Goal: Task Accomplishment & Management: Use online tool/utility

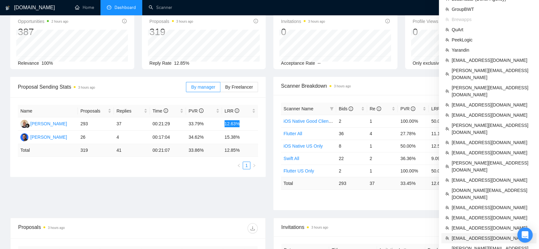
scroll to position [71, 0]
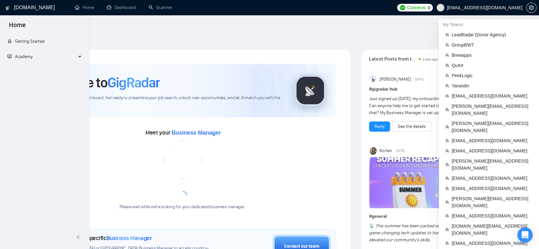
scroll to position [160, 0]
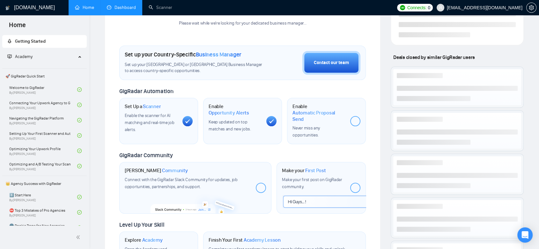
click at [119, 6] on link "Dashboard" at bounding box center [121, 7] width 29 height 5
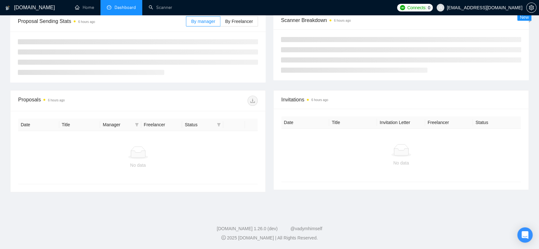
scroll to position [87, 0]
type input "[DATE]"
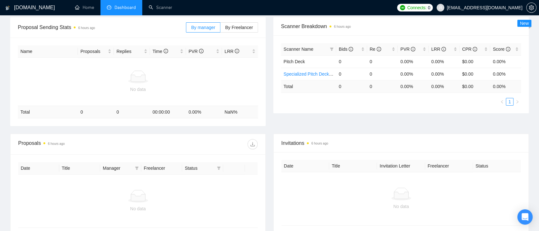
scroll to position [24, 0]
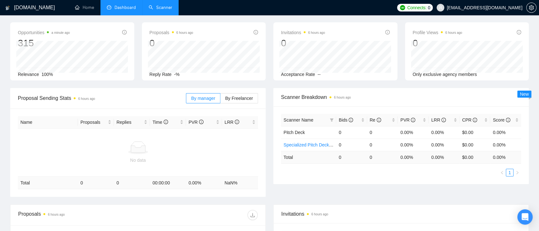
click at [170, 6] on link "Scanner" at bounding box center [161, 7] width 24 height 5
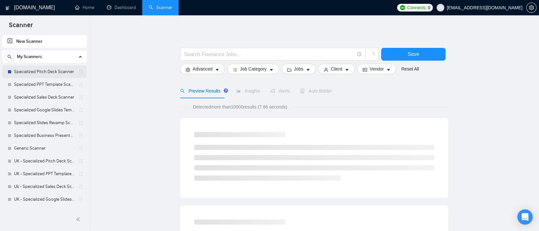
click at [49, 74] on link "Specialized Pitch Deck Scanner" at bounding box center [44, 71] width 61 height 13
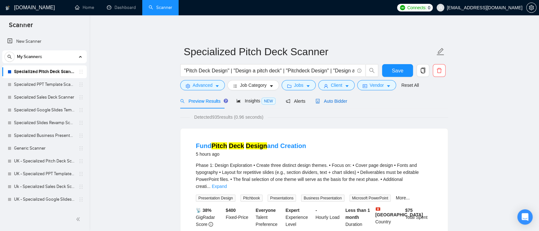
click at [322, 103] on span "Auto Bidder" at bounding box center [331, 101] width 32 height 5
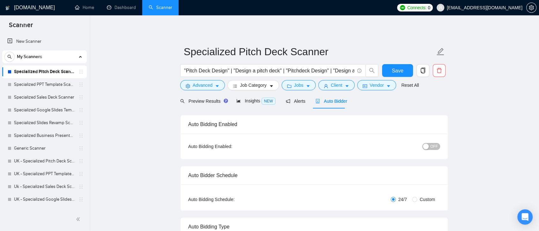
click at [42, 72] on link "Specialized Pitch Deck Scanner" at bounding box center [44, 71] width 61 height 13
click at [200, 101] on span "Preview Results" at bounding box center [203, 101] width 46 height 5
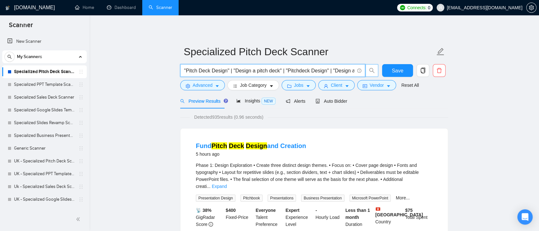
scroll to position [0, 23]
drag, startPoint x: 185, startPoint y: 71, endPoint x: 385, endPoint y: 66, distance: 199.7
click at [385, 66] on div ""Pitch Deck Design" | "Design a pitch deck" | "Pitchdeck Design" | "Design a pi…" at bounding box center [313, 72] width 268 height 16
click at [386, 114] on div "Detected 935 results (0.96 seconds)" at bounding box center [314, 117] width 268 height 7
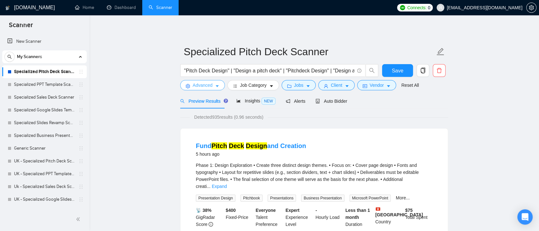
click at [207, 85] on span "Advanced" at bounding box center [203, 85] width 20 height 7
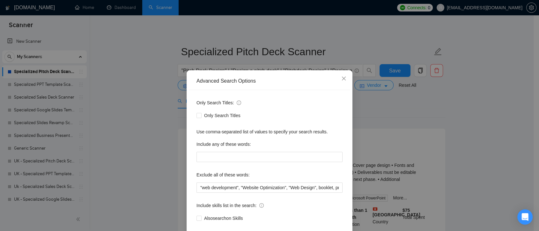
scroll to position [34, 0]
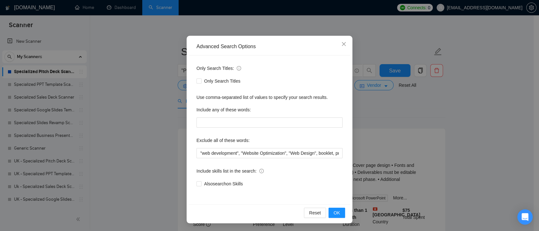
click at [380, 120] on div "Advanced Search Options Only Search Titles: Only Search Titles Use comma-separa…" at bounding box center [269, 115] width 539 height 231
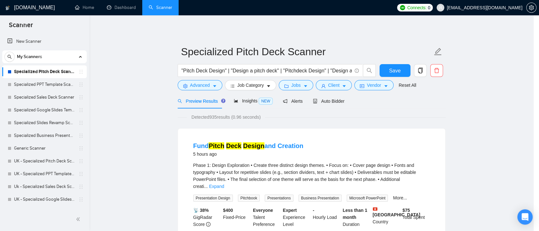
scroll to position [3, 0]
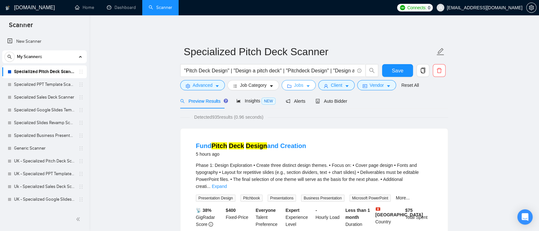
click at [302, 87] on button "Jobs" at bounding box center [299, 85] width 34 height 10
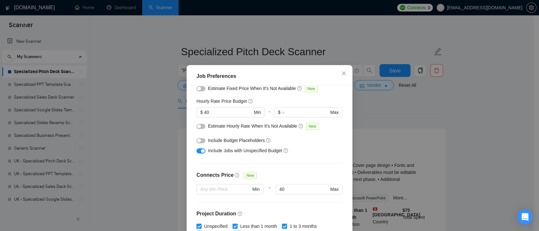
scroll to position [177, 0]
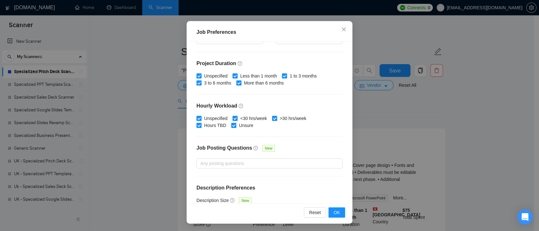
click at [385, 116] on div "Job Preferences Budget Project Type All Fixed Price Hourly Rate Fixed Price Bud…" at bounding box center [269, 115] width 539 height 231
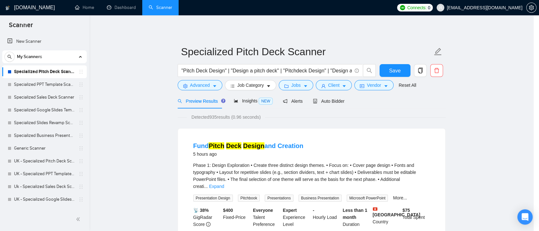
scroll to position [18, 0]
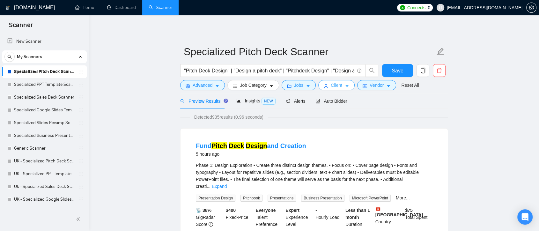
click at [336, 87] on span "Client" at bounding box center [336, 85] width 11 height 7
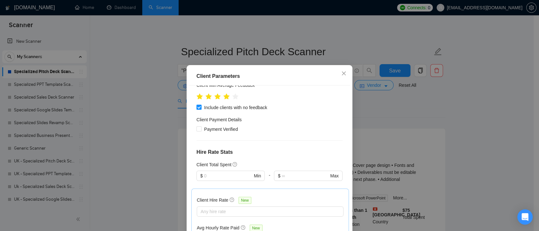
scroll to position [71, 0]
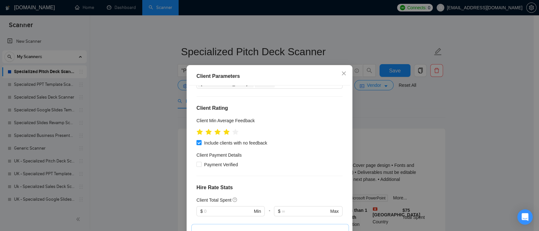
click at [400, 122] on div "Client Parameters Client Location Include Client Countries Select Exclude Clien…" at bounding box center [269, 115] width 539 height 231
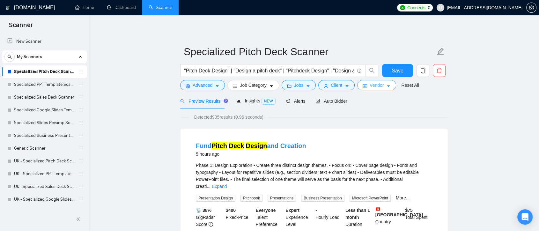
click at [378, 85] on span "Vendor" at bounding box center [377, 85] width 14 height 7
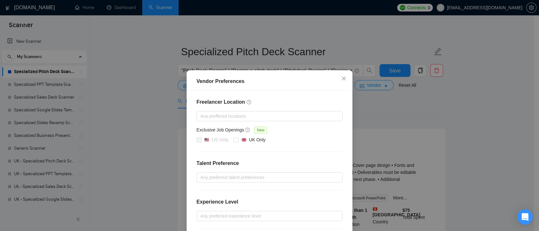
scroll to position [64, 0]
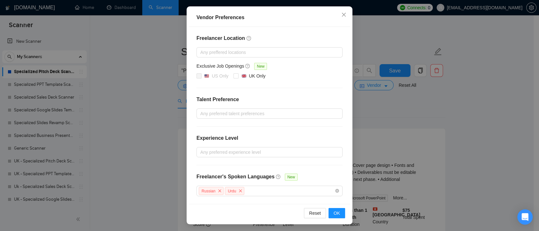
click at [411, 120] on div "Vendor Preferences Freelancer Location Any preffered locations Exclusive Job Op…" at bounding box center [269, 115] width 539 height 231
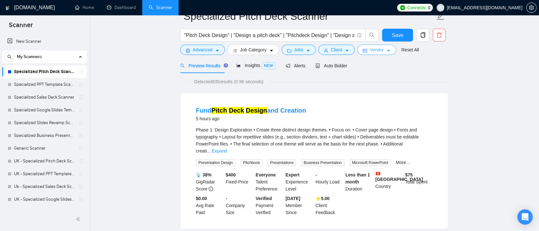
scroll to position [0, 0]
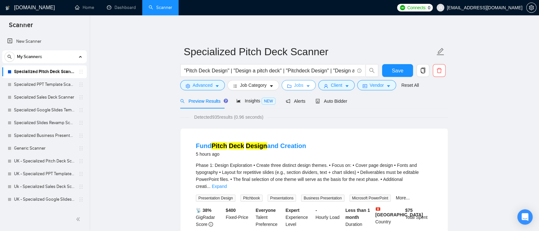
click at [294, 82] on span "Jobs" at bounding box center [299, 85] width 10 height 7
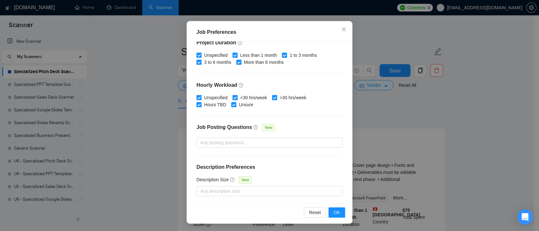
scroll to position [35, 0]
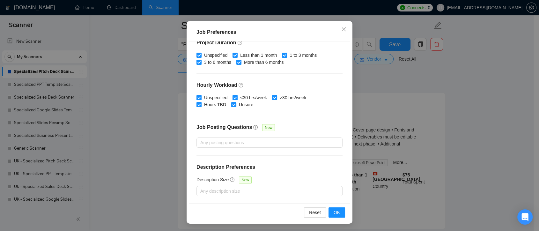
click at [388, 123] on div "Job Preferences Budget Project Type All Fixed Price Hourly Rate Fixed Price Bud…" at bounding box center [269, 115] width 539 height 231
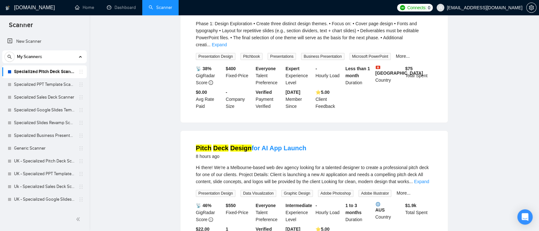
scroll to position [0, 0]
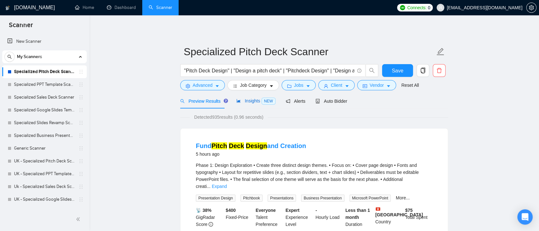
click at [250, 103] on span "Insights NEW" at bounding box center [255, 100] width 39 height 5
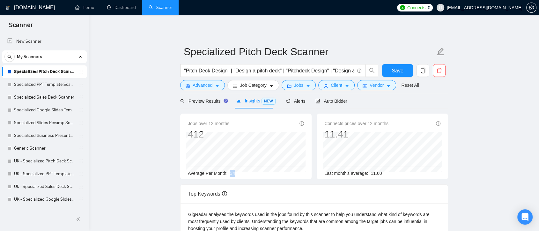
drag, startPoint x: 235, startPoint y: 173, endPoint x: 229, endPoint y: 173, distance: 6.1
click at [229, 173] on div "Average Per Month: 34" at bounding box center [246, 173] width 116 height 7
click at [241, 175] on div "Average Per Month: 34" at bounding box center [246, 173] width 116 height 7
click at [204, 102] on span "Preview Results" at bounding box center [203, 101] width 46 height 5
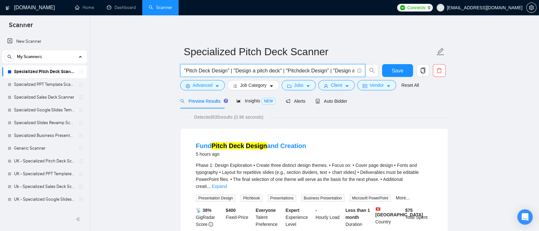
drag, startPoint x: 186, startPoint y: 72, endPoint x: 227, endPoint y: 71, distance: 40.5
click at [227, 71] on input ""Pitch Deck Design" | "Design a pitch deck" | "Pitchdeck Design" | "Design a pi…" at bounding box center [269, 71] width 170 height 8
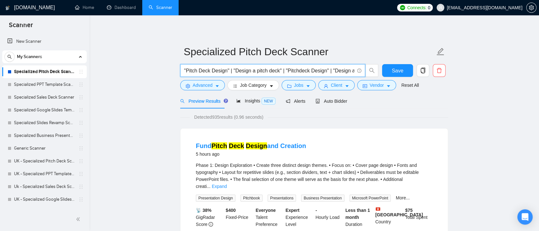
drag, startPoint x: 314, startPoint y: 69, endPoint x: 342, endPoint y: 70, distance: 27.7
click at [344, 69] on input ""Pitch Deck Design" | "Design a pitch deck" | "Pitchdeck Design" | "Design a pi…" at bounding box center [269, 71] width 170 height 8
click at [319, 70] on input ""Pitch Deck Design" | "Design a pitch deck" | "Pitchdeck Design" | "Design a pi…" at bounding box center [269, 71] width 170 height 8
drag, startPoint x: 309, startPoint y: 71, endPoint x: 365, endPoint y: 73, distance: 55.8
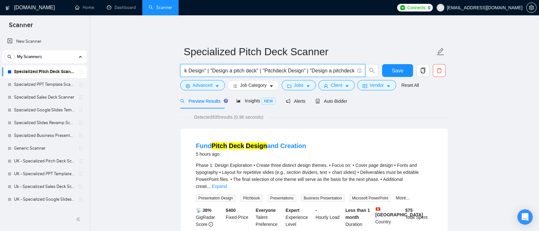
click at [366, 73] on span ""Pitch Deck Design" | "Design a pitch deck" | "Pitchdeck Design" | "Design a pi…" at bounding box center [279, 70] width 198 height 13
click at [320, 71] on input ""Pitch Deck Design" | "Design a pitch deck" | "Pitchdeck Design" | "Design a pi…" at bounding box center [269, 71] width 170 height 8
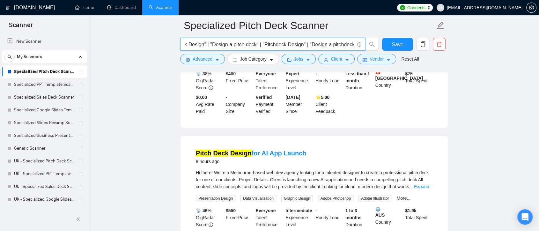
scroll to position [177, 0]
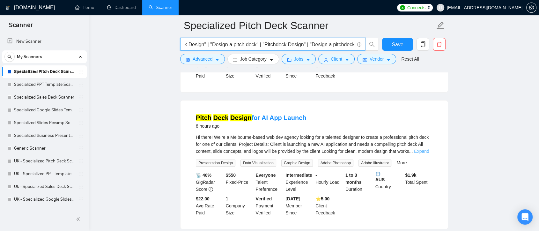
click at [415, 149] on link "Expand" at bounding box center [421, 151] width 15 height 5
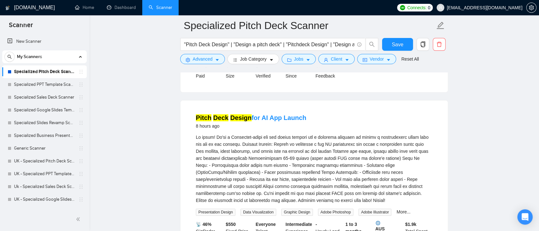
scroll to position [390, 0]
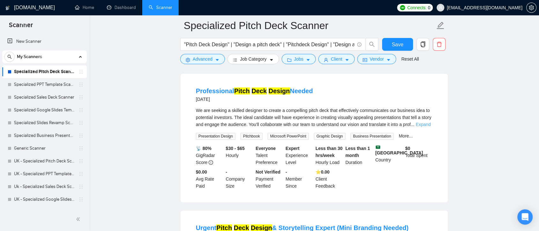
click at [419, 122] on link "Expand" at bounding box center [422, 124] width 15 height 5
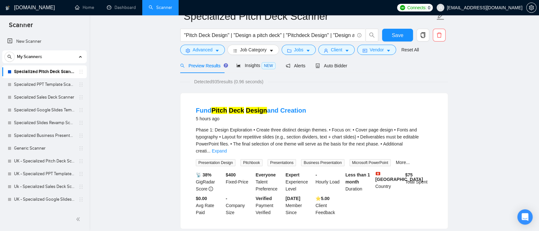
scroll to position [0, 0]
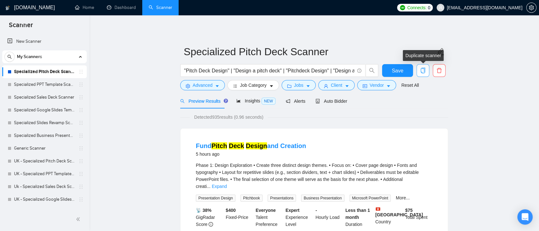
click at [426, 67] on button "button" at bounding box center [422, 70] width 13 height 13
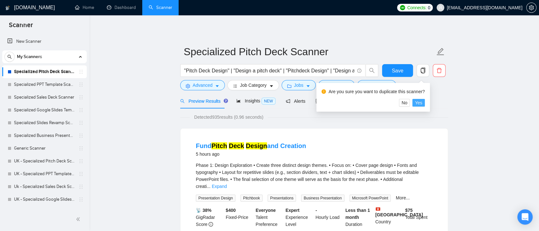
click at [418, 102] on span "Yes" at bounding box center [418, 102] width 7 height 7
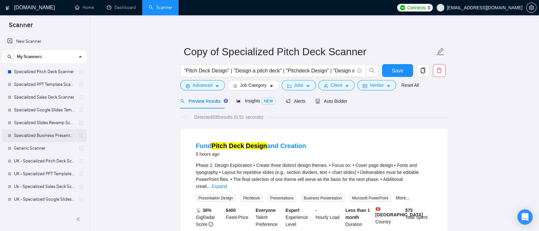
scroll to position [36, 0]
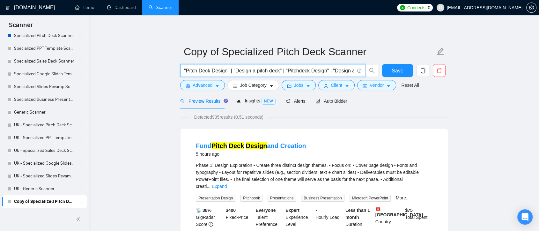
click at [185, 69] on input ""Pitch Deck Design" | "Design a pitch deck" | "Pitchdeck Design" | "Design a pi…" at bounding box center [269, 71] width 170 height 8
click at [209, 71] on input ""Pitch Deck Design" | "Design a pitch deck" | "Pitchdeck Design" | "Design a pi…" at bounding box center [269, 71] width 170 height 8
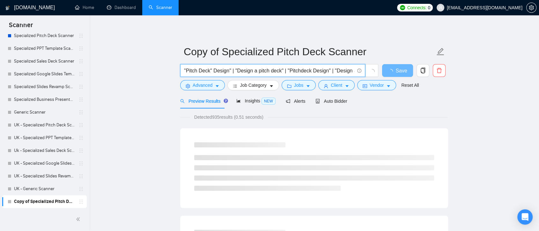
drag, startPoint x: 228, startPoint y: 70, endPoint x: 257, endPoint y: 71, distance: 29.0
click at [288, 70] on input ""Pitch Deck" Design" | "Design a pitch deck" | "Pitchdeck Design" | "Design a p…" at bounding box center [269, 71] width 170 height 8
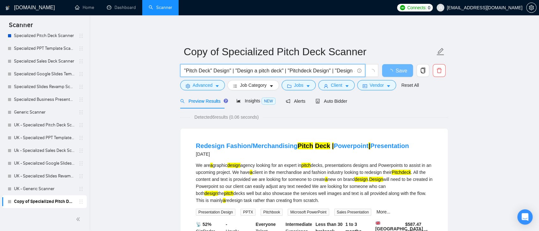
click at [257, 71] on input ""Pitch Deck" Design" | "Design a pitch deck" | "Pitchdeck Design" | "Design a p…" at bounding box center [269, 71] width 170 height 8
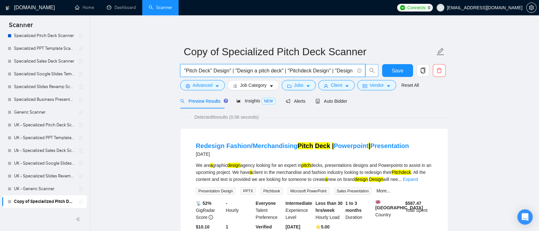
scroll to position [0, 26]
drag, startPoint x: 235, startPoint y: 70, endPoint x: 369, endPoint y: 71, distance: 133.3
click at [369, 71] on span ""Pitch Deck" Design" | "Design a pitch deck" | "Pitchdeck Design" | "Design a p…" at bounding box center [279, 70] width 198 height 13
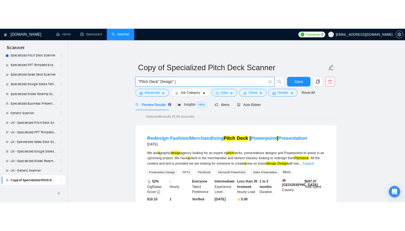
scroll to position [0, 0]
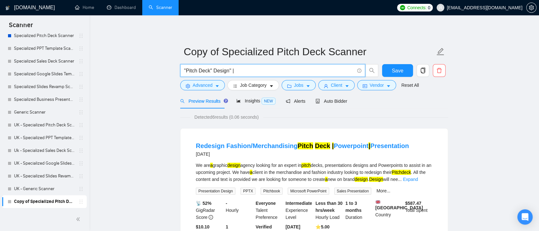
type input ""Pitch Deck" Design" |"
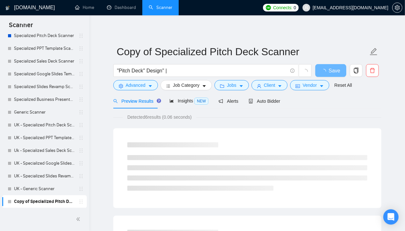
scroll to position [36, 0]
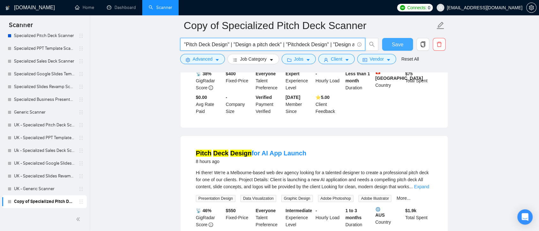
scroll to position [0, 23]
drag, startPoint x: 250, startPoint y: 46, endPoint x: 408, endPoint y: 44, distance: 157.8
click at [404, 44] on div ""Pitch Deck Design" | "Design a pitch deck" | "Pitchdeck Design" | "Design a pi…" at bounding box center [313, 46] width 268 height 16
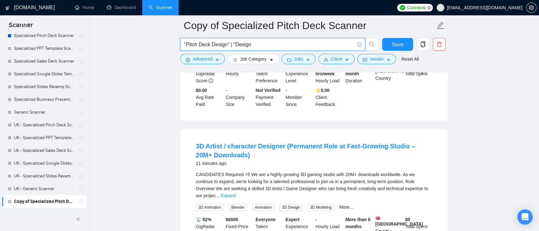
paste input "AhsanMultidot x Sofiia from GigRadar Tuesday, 2 September · 5:20 – 6:00pm Time …"
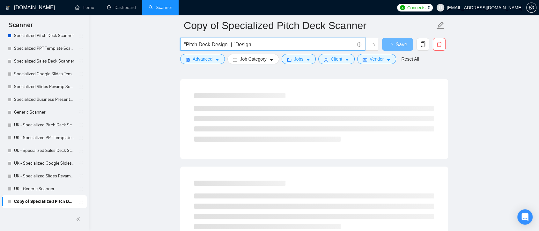
paste input "(design*) | (redesign*) | "re design" | "re - design""
click at [236, 45] on input ""Pitch Deck Design" | "Design (design*) | (redesign*) | "re design" | "re - des…" at bounding box center [269, 44] width 170 height 8
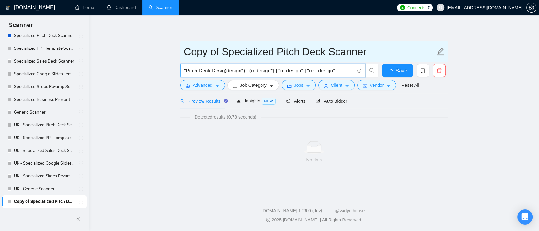
scroll to position [0, 0]
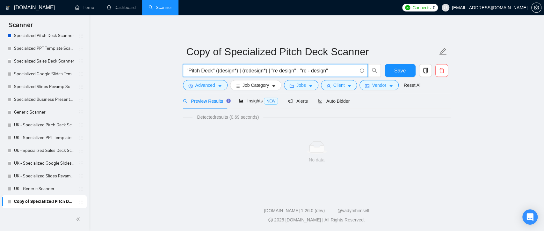
click at [332, 70] on input ""Pitch Deck" ((design*) | (redesign*) | "re design" | "re - design"" at bounding box center [272, 71] width 170 height 8
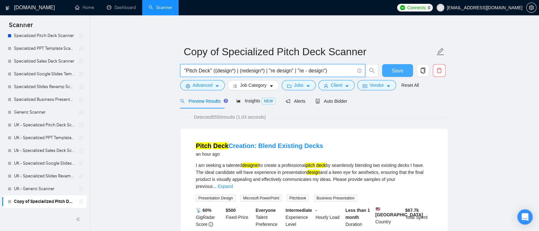
type input ""Pitch Deck" ((design*) | (redesign*) | "re design" | "re - design")"
click at [402, 68] on span "Save" at bounding box center [397, 71] width 11 height 8
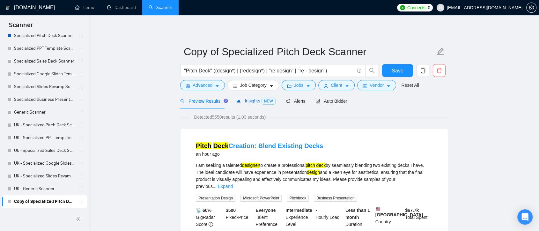
click at [248, 103] on span "Insights NEW" at bounding box center [255, 100] width 39 height 5
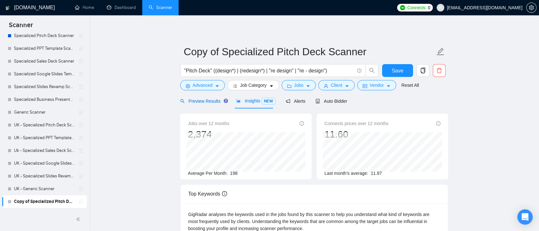
click at [204, 102] on span "Preview Results" at bounding box center [203, 101] width 46 height 5
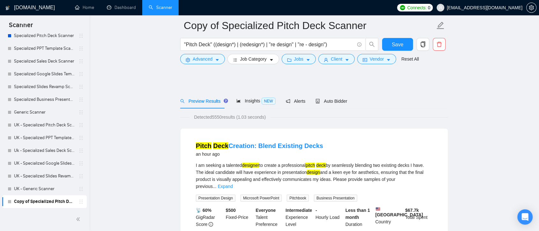
scroll to position [35, 0]
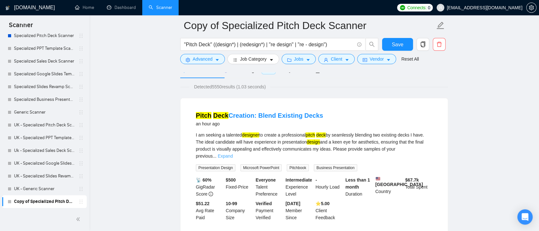
click at [404, 142] on div "I am seeking a talented designer to create a professional pitch deck by seamles…" at bounding box center [314, 145] width 237 height 28
click at [233, 153] on link "Expand" at bounding box center [225, 155] width 15 height 5
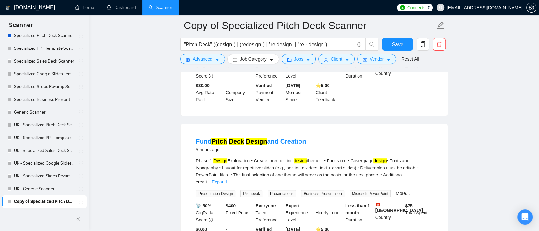
scroll to position [319, 0]
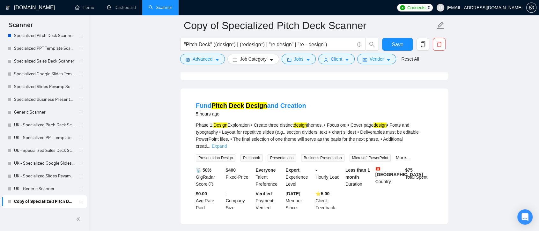
click at [227, 144] on link "Expand" at bounding box center [219, 145] width 15 height 5
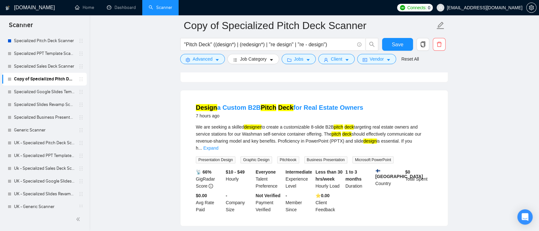
scroll to position [0, 0]
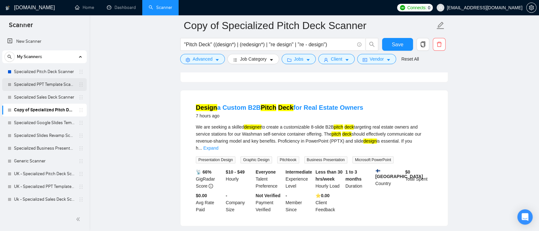
click at [57, 87] on link "Specialized PPT Template Scanner" at bounding box center [44, 84] width 61 height 13
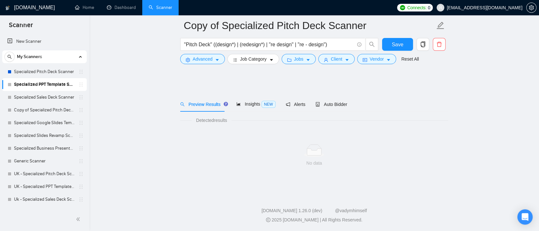
scroll to position [2, 0]
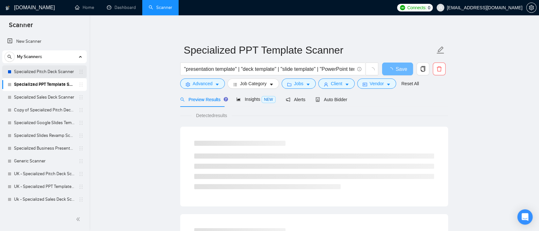
click at [55, 75] on link "Specialized Pitch Deck Scanner" at bounding box center [44, 71] width 61 height 13
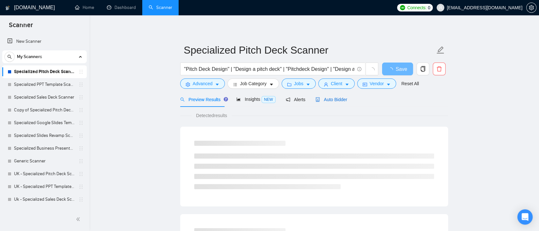
click at [337, 102] on div "Auto Bidder" at bounding box center [331, 99] width 32 height 7
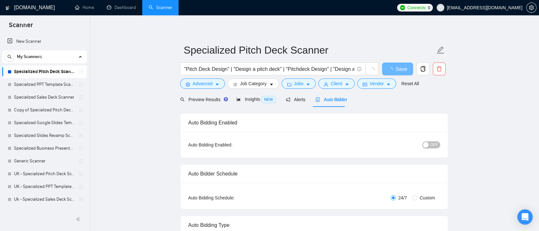
click at [330, 101] on span "Auto Bidder" at bounding box center [331, 99] width 32 height 5
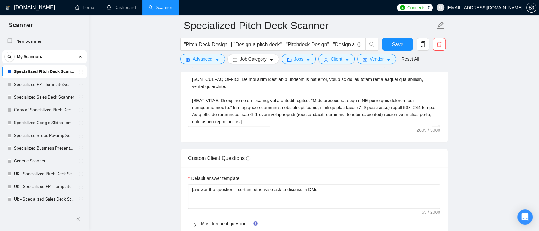
scroll to position [958, 0]
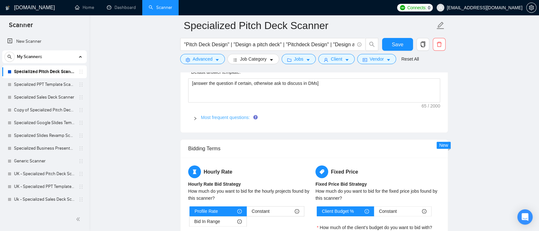
click at [219, 118] on link "Most frequent questions:" at bounding box center [225, 117] width 49 height 5
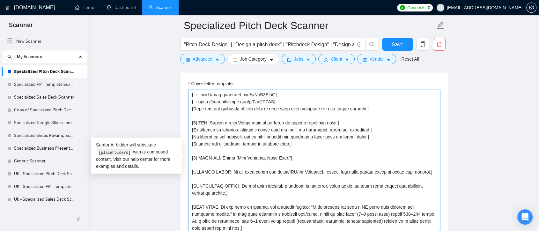
scroll to position [0, 0]
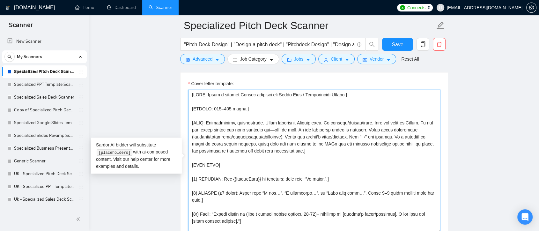
click at [330, 94] on textarea "Cover letter template:" at bounding box center [314, 161] width 252 height 143
click at [206, 94] on textarea "Cover letter template:" at bounding box center [314, 161] width 252 height 143
drag, startPoint x: 192, startPoint y: 94, endPoint x: 364, endPoint y: 103, distance: 171.8
click at [364, 103] on textarea "Cover letter template:" at bounding box center [314, 161] width 252 height 143
drag, startPoint x: 224, startPoint y: 165, endPoint x: 184, endPoint y: 159, distance: 40.3
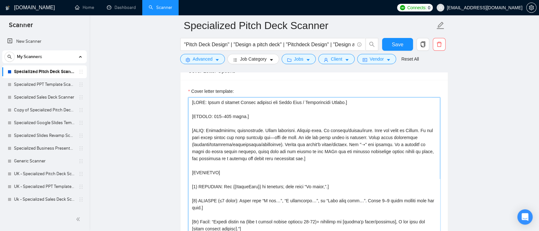
scroll to position [744, 0]
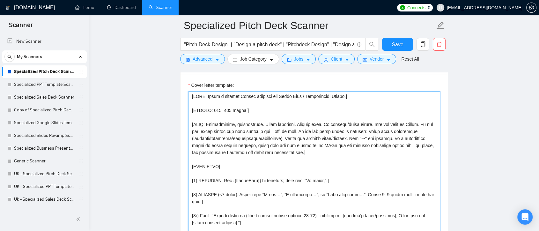
click at [314, 168] on textarea "Cover letter template:" at bounding box center [314, 162] width 252 height 143
drag, startPoint x: 358, startPoint y: 96, endPoint x: 186, endPoint y: 96, distance: 172.5
click at [186, 96] on div "Cover letter template:" at bounding box center [313, 162] width 267 height 176
click at [46, 99] on link "Specialized Sales Deck Scanner" at bounding box center [44, 97] width 61 height 13
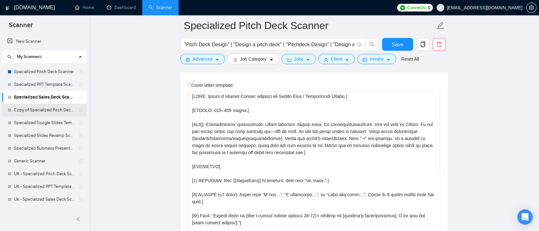
scroll to position [2, 0]
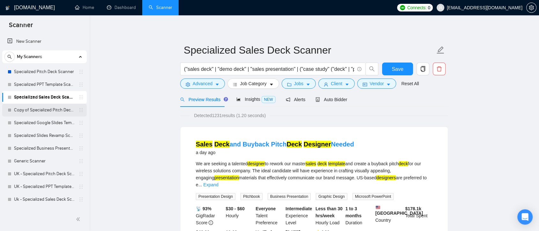
click at [45, 112] on link "Copy of Specialized Pitch Deck Scanner" at bounding box center [44, 110] width 61 height 13
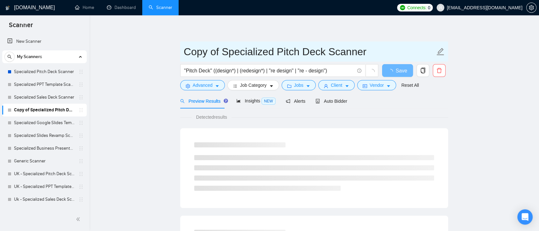
drag, startPoint x: 221, startPoint y: 53, endPoint x: 170, endPoint y: 53, distance: 50.7
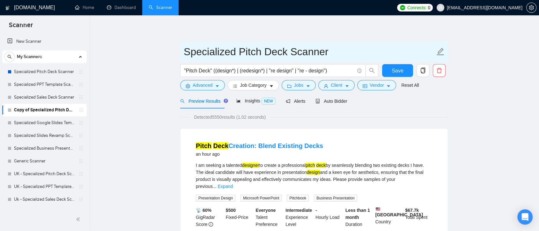
click at [339, 52] on input "Specialized Pitch Deck Scanner" at bounding box center [309, 52] width 251 height 16
type input "Specialized Pitch Deck Scanner created on the call"
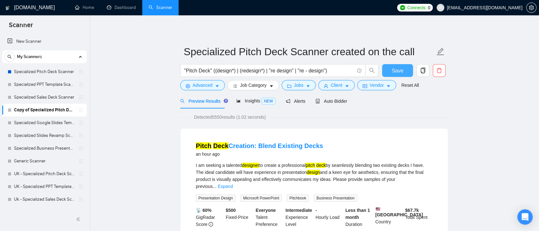
click at [401, 70] on span "Save" at bounding box center [397, 71] width 11 height 8
click at [330, 101] on span "Auto Bidder" at bounding box center [331, 101] width 32 height 5
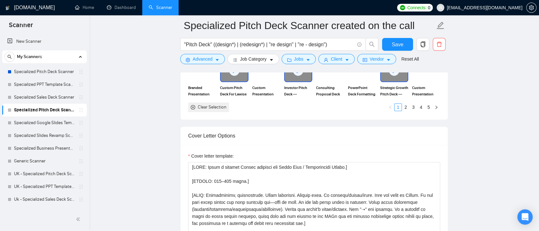
scroll to position [744, 0]
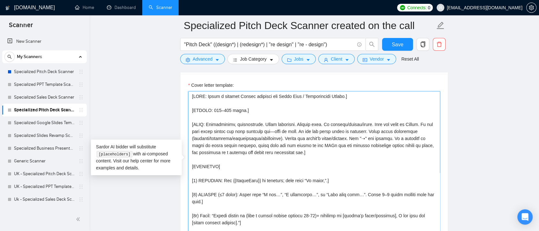
drag, startPoint x: 362, startPoint y: 94, endPoint x: 172, endPoint y: 96, distance: 190.7
click at [172, 96] on main "Specialized Pitch Deck Scanner created on the call "Pitch Deck" ((design*) | (r…" at bounding box center [313, 158] width 429 height 1752
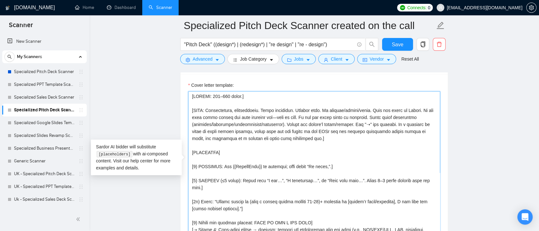
click at [285, 116] on textarea "Cover letter template:" at bounding box center [314, 162] width 252 height 143
drag, startPoint x: 236, startPoint y: 153, endPoint x: 189, endPoint y: 152, distance: 47.2
click at [189, 152] on textarea "Cover letter template:" at bounding box center [314, 162] width 252 height 143
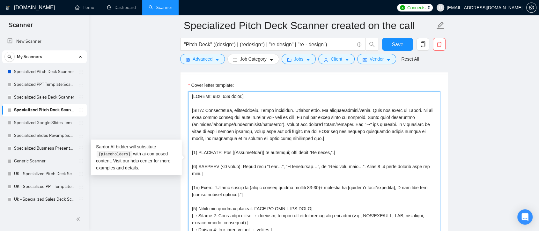
scroll to position [35, 0]
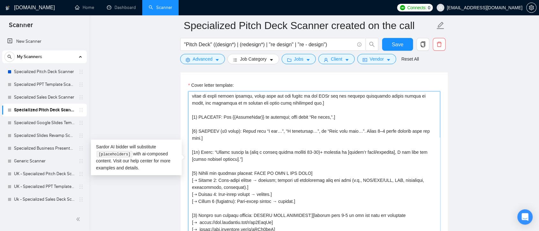
click at [194, 117] on textarea "Cover letter template:" at bounding box center [314, 162] width 252 height 143
click at [196, 129] on textarea "Cover letter template:" at bounding box center [314, 162] width 252 height 143
click at [207, 129] on textarea "Cover letter template:" at bounding box center [314, 162] width 252 height 143
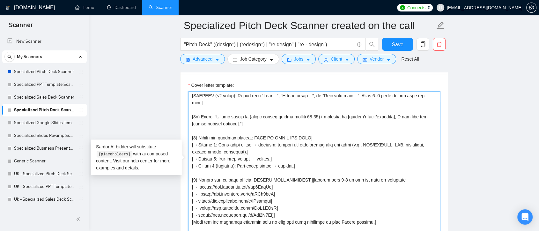
drag, startPoint x: 200, startPoint y: 110, endPoint x: 194, endPoint y: 108, distance: 7.0
click at [194, 108] on textarea "Cover letter template:" at bounding box center [314, 162] width 252 height 143
click at [195, 129] on textarea "Cover letter template:" at bounding box center [314, 162] width 252 height 143
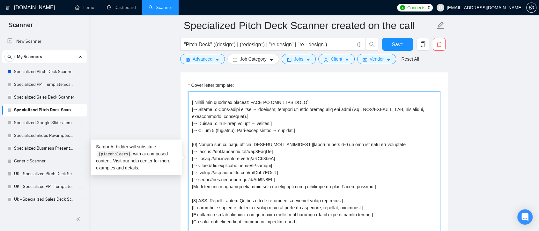
click at [197, 136] on textarea "Cover letter template:" at bounding box center [314, 162] width 252 height 143
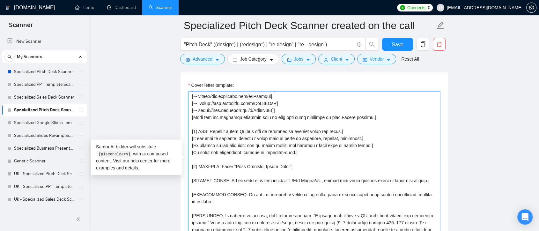
click at [197, 122] on textarea "Cover letter template:" at bounding box center [314, 162] width 252 height 143
click at [198, 158] on textarea "Cover letter template:" at bounding box center [314, 162] width 252 height 143
type textarea "[LENGTH: 120–170 words.] [TONE: Professional, approachable. Short sentences. En…"
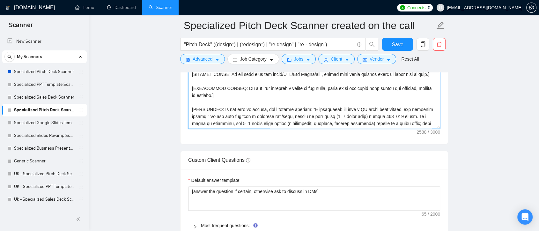
scroll to position [1063, 0]
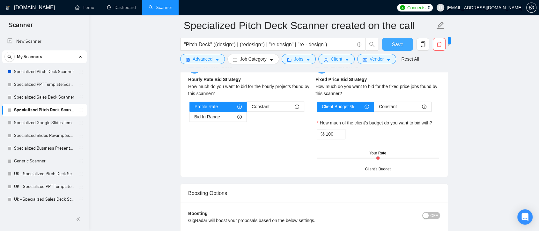
click at [402, 47] on span "Save" at bounding box center [397, 44] width 11 height 8
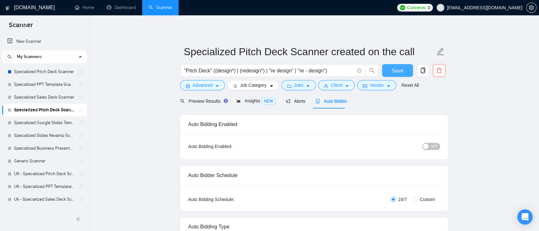
scroll to position [35, 0]
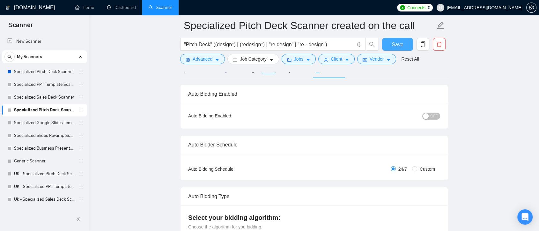
click at [396, 43] on span "Save" at bounding box center [397, 44] width 11 height 8
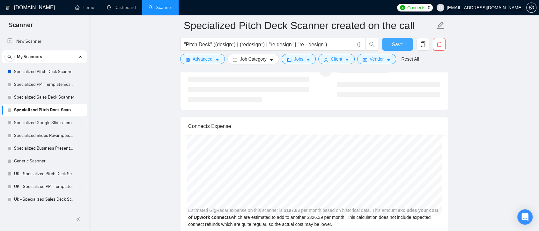
scroll to position [1240, 0]
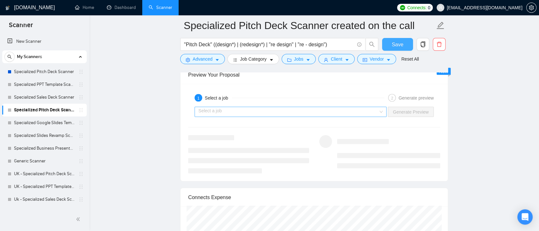
click at [385, 112] on div "Select a job" at bounding box center [290, 112] width 192 height 10
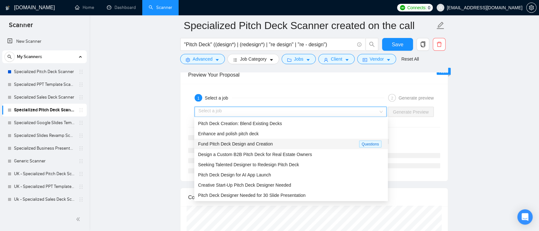
click at [308, 146] on div "Fund Pitch Deck Design and Creation" at bounding box center [278, 143] width 161 height 7
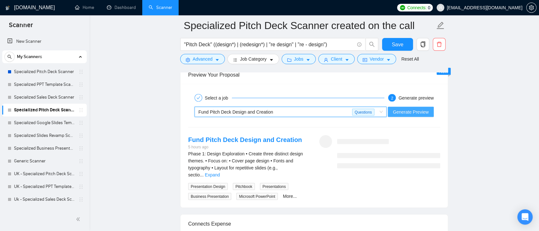
click at [404, 112] on span "Generate Preview" at bounding box center [411, 111] width 36 height 7
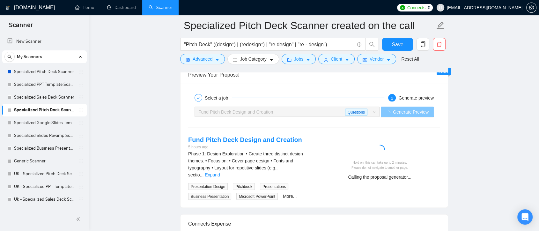
scroll to position [1275, 0]
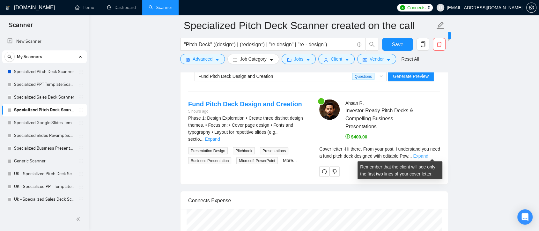
click at [404, 154] on link "Expand" at bounding box center [420, 155] width 15 height 5
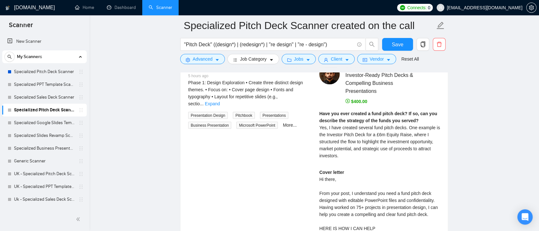
scroll to position [1240, 0]
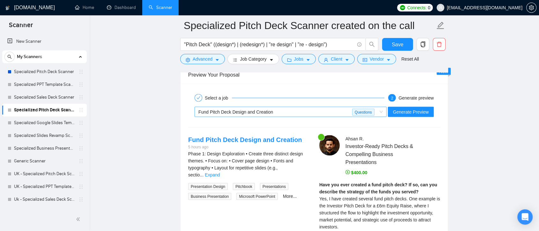
click at [383, 113] on span "Fund Pitch Deck Design and Creation Questions" at bounding box center [290, 112] width 184 height 10
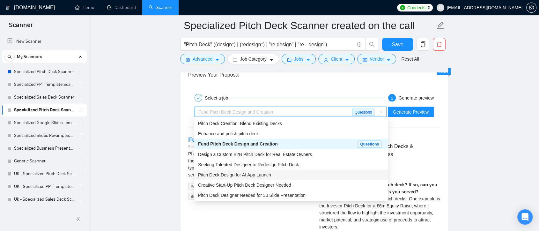
click at [275, 173] on div "Pitch Deck Design for AI App Launch" at bounding box center [291, 174] width 186 height 7
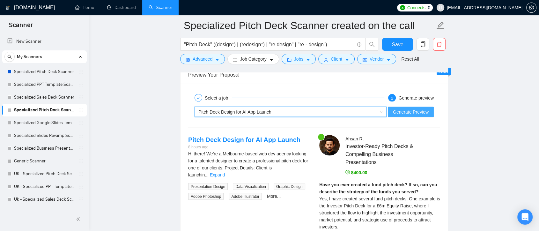
click at [404, 109] on span "Generate Preview" at bounding box center [411, 111] width 36 height 7
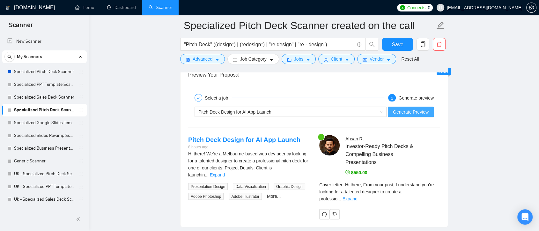
scroll to position [1275, 0]
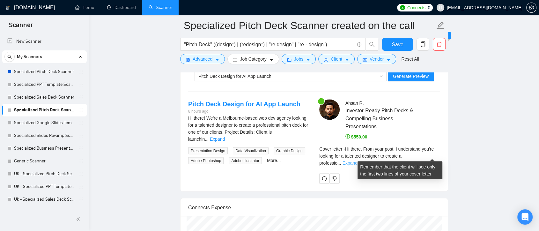
click at [357, 160] on link "Expand" at bounding box center [349, 162] width 15 height 5
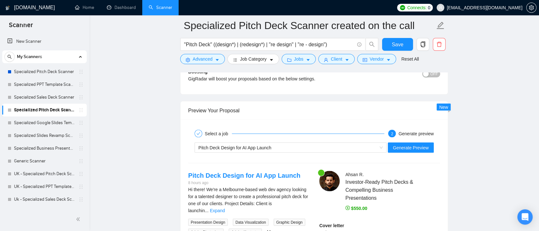
scroll to position [1346, 0]
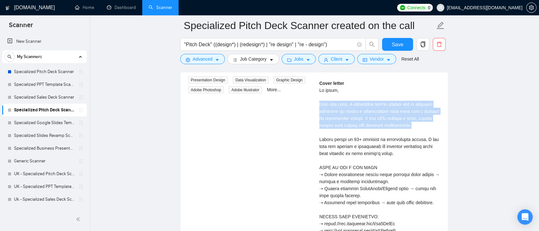
drag, startPoint x: 320, startPoint y: 102, endPoint x: 413, endPoint y: 127, distance: 96.4
click at [404, 127] on div "Cover letter" at bounding box center [379, 185] width 121 height 210
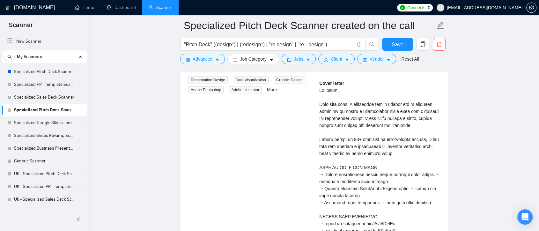
click at [404, 129] on div "Cover letter" at bounding box center [379, 185] width 121 height 210
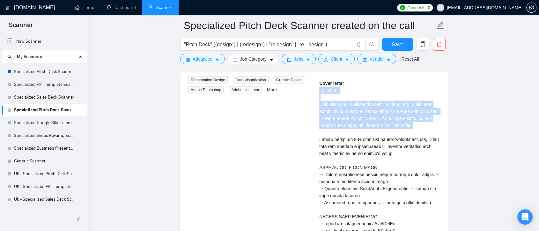
drag, startPoint x: 319, startPoint y: 89, endPoint x: 400, endPoint y: 132, distance: 91.7
click at [399, 132] on div "Cover letter" at bounding box center [379, 185] width 121 height 210
click at [404, 130] on div "Cover letter" at bounding box center [379, 185] width 121 height 210
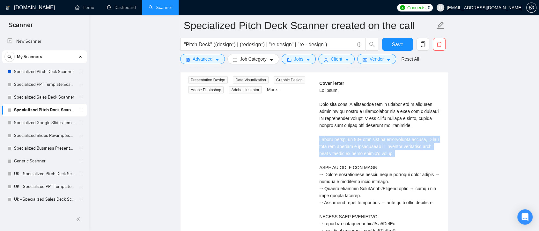
drag, startPoint x: 319, startPoint y: 138, endPoint x: 400, endPoint y: 161, distance: 84.1
click at [400, 161] on div "Cover letter" at bounding box center [379, 185] width 121 height 210
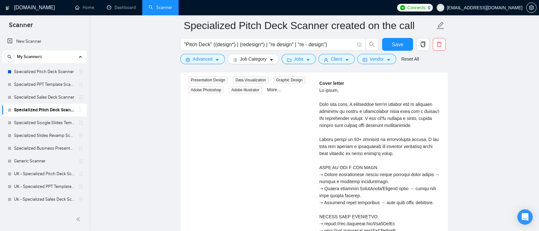
click at [404, 124] on div "Cover letter" at bounding box center [379, 185] width 121 height 210
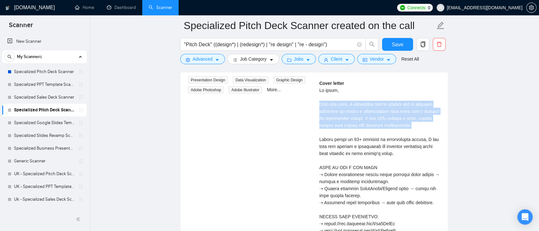
drag, startPoint x: 411, startPoint y: 124, endPoint x: 315, endPoint y: 100, distance: 98.4
click at [315, 100] on div "Ahsan R . Investor-Ready Pitch Decks & Compelling Business Presentations $550.0…" at bounding box center [379, 168] width 131 height 278
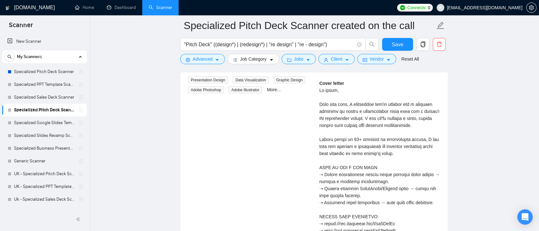
click at [349, 135] on div "Cover letter" at bounding box center [379, 185] width 121 height 210
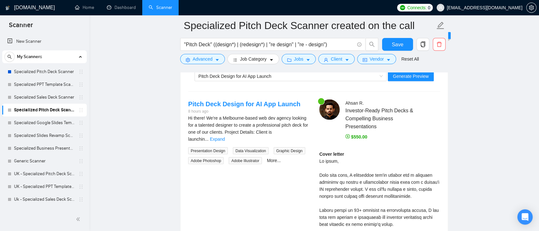
scroll to position [1311, 0]
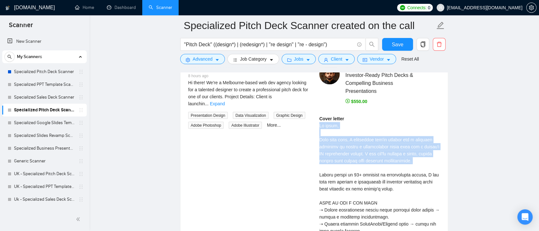
drag, startPoint x: 320, startPoint y: 124, endPoint x: 419, endPoint y: 163, distance: 105.6
click at [404, 163] on div "Cover letter" at bounding box center [379, 220] width 121 height 210
click at [404, 127] on div "Cover letter" at bounding box center [379, 220] width 121 height 210
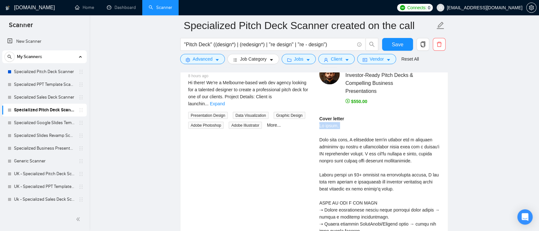
drag, startPoint x: 320, startPoint y: 124, endPoint x: 337, endPoint y: 128, distance: 16.8
click at [337, 128] on div "Cover letter" at bounding box center [379, 220] width 121 height 210
click at [363, 128] on div "Cover letter" at bounding box center [379, 220] width 121 height 210
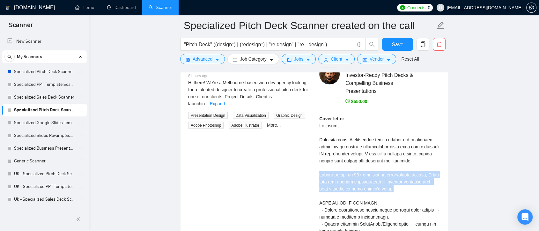
drag, startPoint x: 319, startPoint y: 173, endPoint x: 422, endPoint y: 185, distance: 103.7
click at [404, 185] on div "Cover letter" at bounding box center [379, 220] width 121 height 210
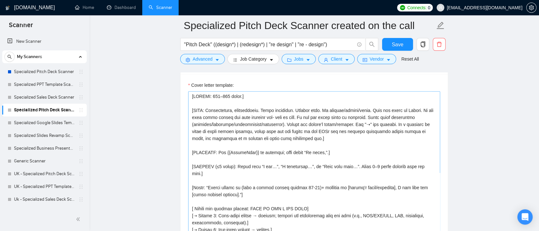
scroll to position [35, 0]
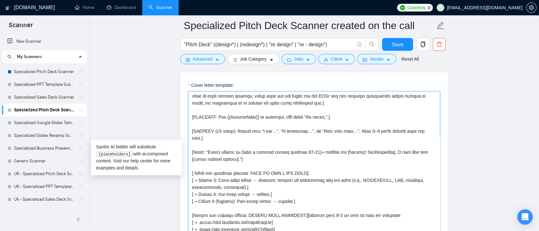
drag, startPoint x: 192, startPoint y: 130, endPoint x: 198, endPoint y: 136, distance: 8.1
click at [198, 136] on textarea "Cover letter template:" at bounding box center [314, 162] width 252 height 143
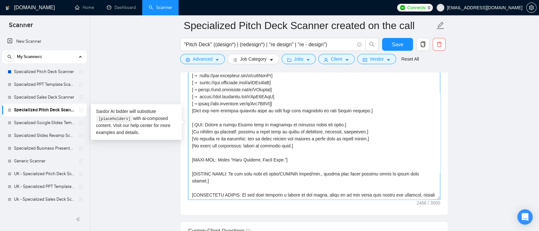
scroll to position [161, 0]
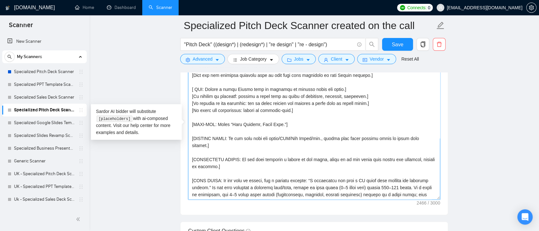
drag, startPoint x: 194, startPoint y: 87, endPoint x: 289, endPoint y: 112, distance: 97.7
click at [289, 112] on textarea "Cover letter template:" at bounding box center [314, 127] width 252 height 143
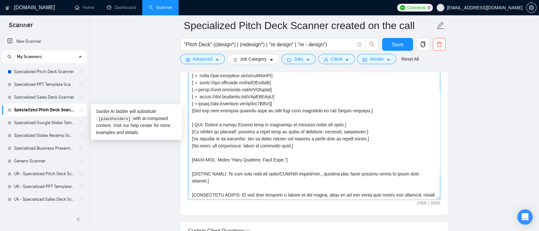
click at [241, 132] on textarea "Cover letter template:" at bounding box center [314, 127] width 252 height 143
drag, startPoint x: 204, startPoint y: 125, endPoint x: 333, endPoint y: 125, distance: 129.4
click at [333, 125] on textarea "Cover letter template:" at bounding box center [314, 127] width 252 height 143
drag, startPoint x: 301, startPoint y: 147, endPoint x: 190, endPoint y: 131, distance: 112.1
click at [190, 131] on textarea "Cover letter template:" at bounding box center [314, 127] width 252 height 143
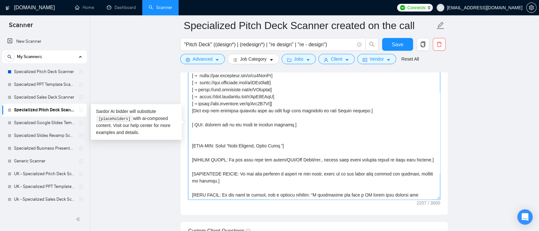
type textarea "[LENGTH: 120–170 words.] [TONE: Professional, approachable. Short sentences. En…"
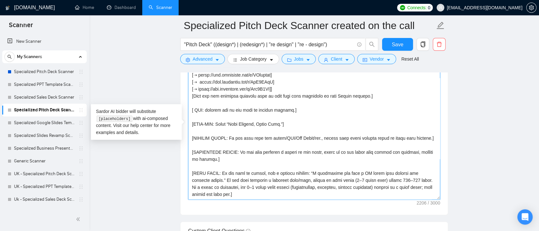
scroll to position [1027, 0]
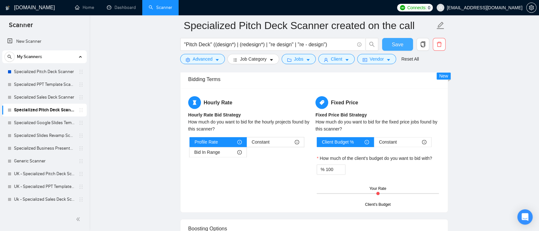
click at [397, 47] on span "Save" at bounding box center [397, 44] width 11 height 8
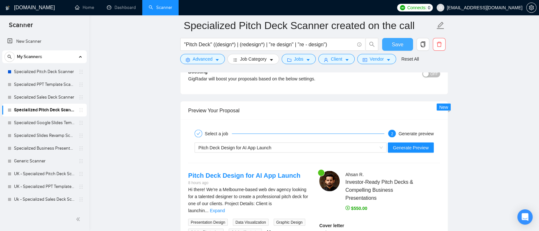
scroll to position [1169, 0]
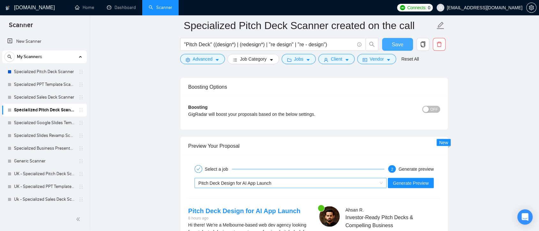
click at [376, 183] on div "Pitch Deck Design for AI App Launch" at bounding box center [287, 183] width 179 height 10
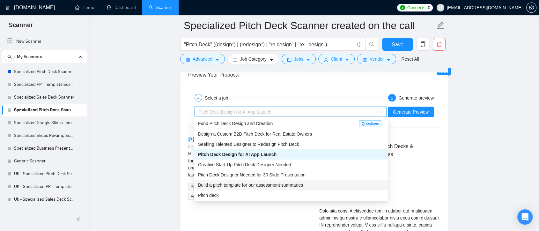
scroll to position [1275, 0]
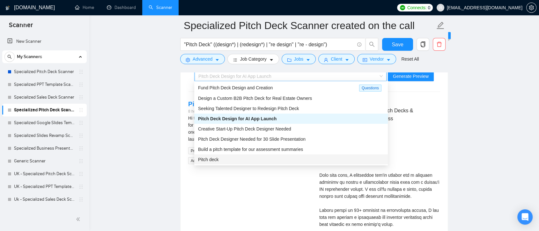
click at [274, 156] on div "Pitch deck" at bounding box center [291, 159] width 186 height 7
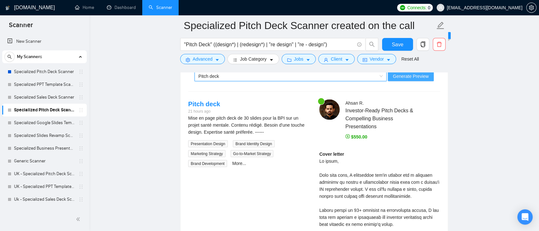
click at [404, 76] on span "Generate Preview" at bounding box center [411, 76] width 36 height 7
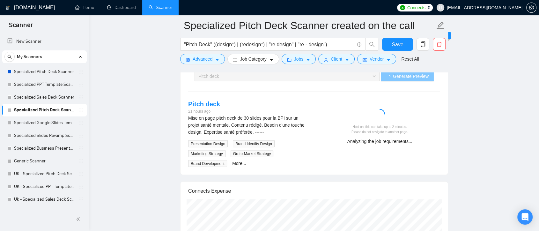
scroll to position [1240, 0]
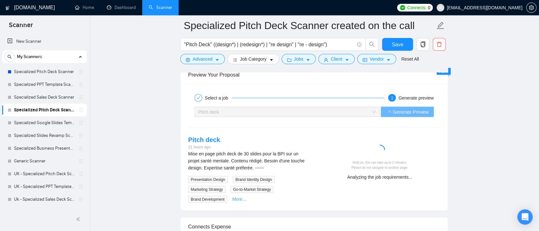
click at [240, 198] on link "More..." at bounding box center [239, 198] width 14 height 5
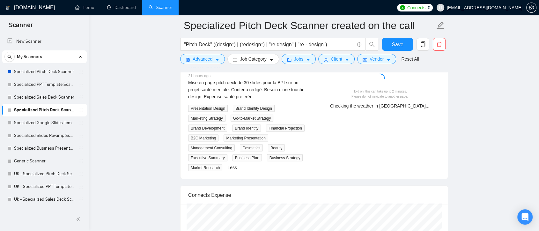
scroll to position [1275, 0]
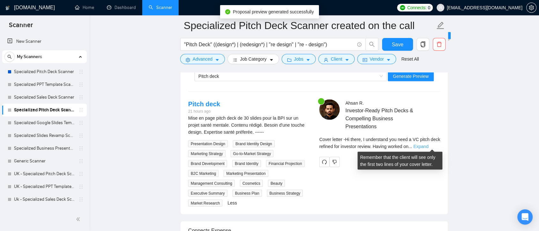
click at [404, 146] on link "Expand" at bounding box center [420, 146] width 15 height 5
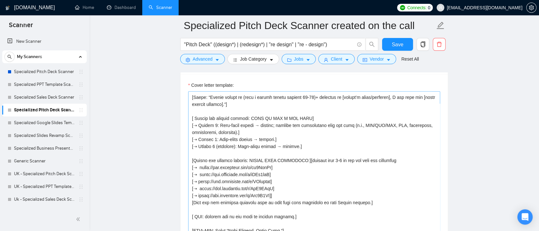
scroll to position [0, 0]
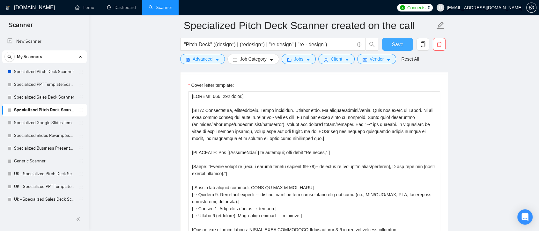
click at [398, 41] on span "Save" at bounding box center [397, 44] width 11 height 8
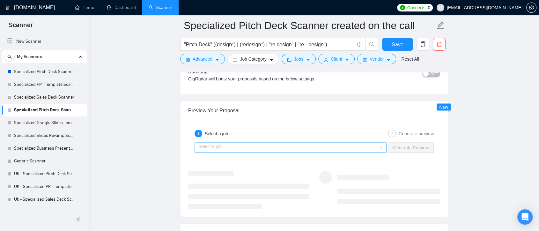
scroll to position [1240, 0]
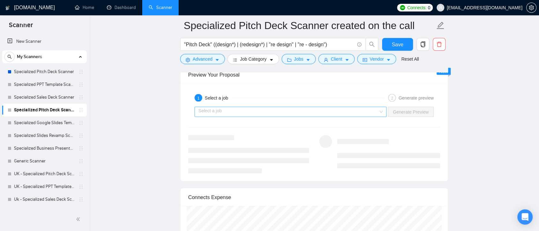
click at [378, 110] on input "search" at bounding box center [288, 112] width 180 height 10
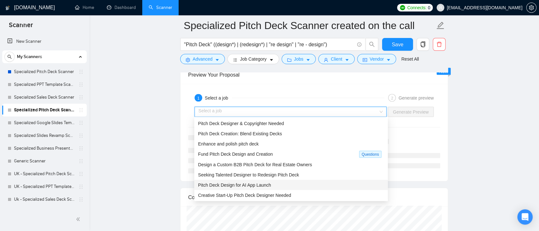
click at [274, 183] on div "Pitch Deck Design for AI App Launch" at bounding box center [291, 184] width 186 height 7
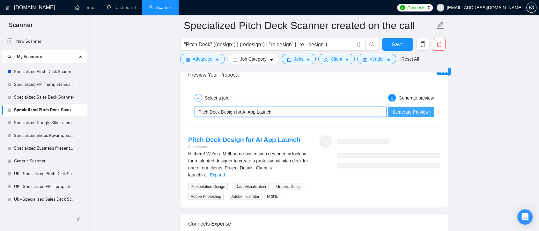
click at [413, 108] on span "Generate Preview" at bounding box center [411, 111] width 36 height 7
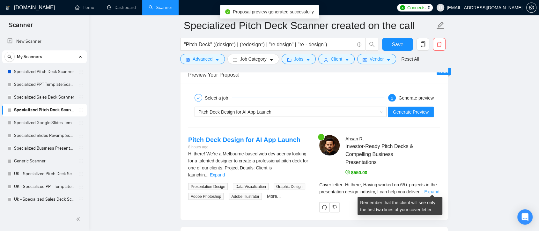
click at [429, 191] on link "Expand" at bounding box center [431, 191] width 15 height 5
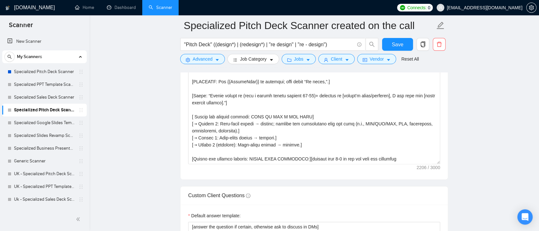
scroll to position [779, 0]
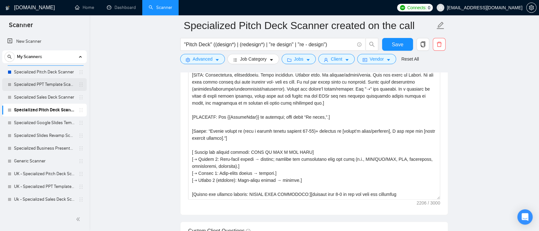
click at [79, 78] on div "Specialized Pitch Deck Scanner" at bounding box center [46, 71] width 76 height 13
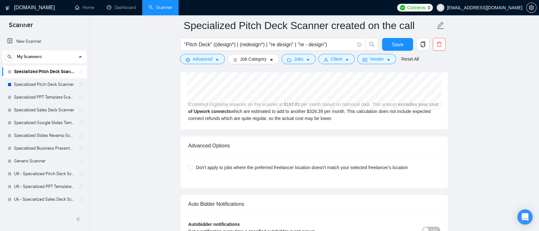
scroll to position [1693, 0]
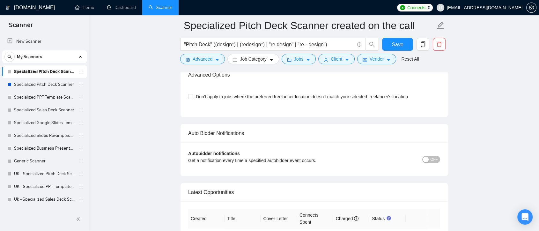
click at [434, 159] on span "OFF" at bounding box center [434, 159] width 8 height 7
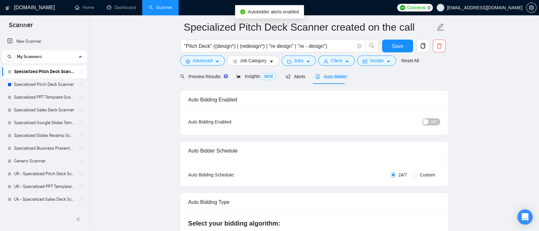
scroll to position [0, 0]
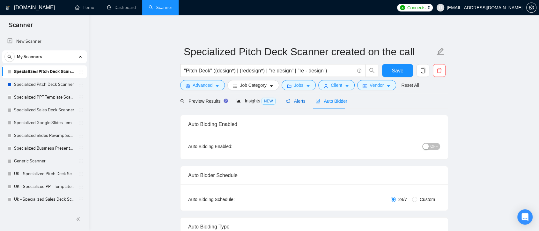
click at [296, 103] on span "Alerts" at bounding box center [296, 101] width 20 height 5
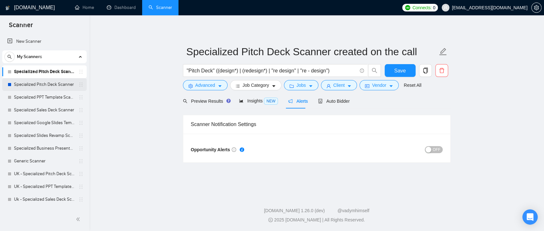
click at [34, 84] on link "Specialized Pitch Deck Scanner" at bounding box center [44, 84] width 61 height 13
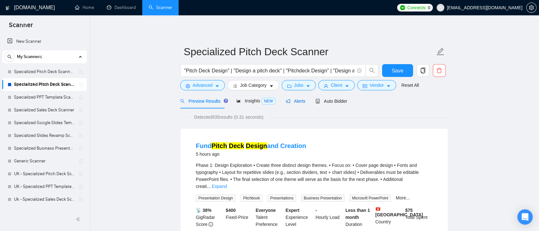
click at [299, 101] on span "Alerts" at bounding box center [296, 101] width 20 height 5
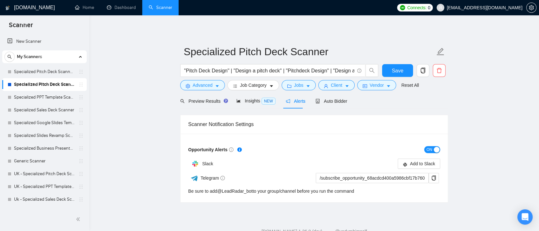
click at [429, 148] on span "ON" at bounding box center [429, 149] width 6 height 7
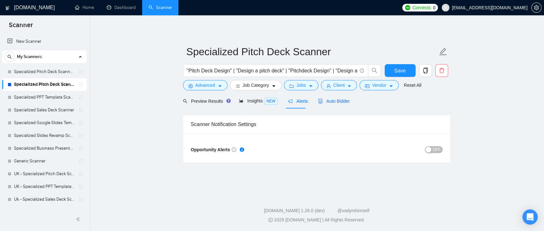
click at [324, 101] on span "Auto Bidder" at bounding box center [334, 101] width 32 height 5
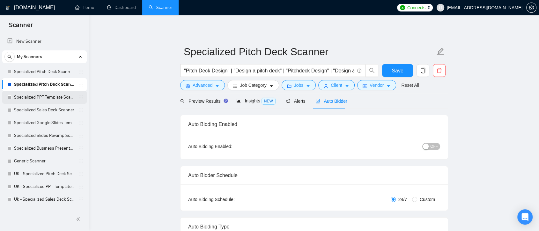
click at [39, 98] on link "Specialized PPT Template Scanner" at bounding box center [44, 97] width 61 height 13
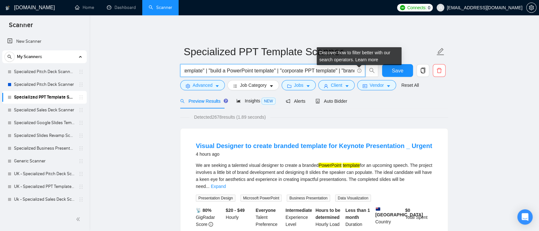
drag, startPoint x: 285, startPoint y: 70, endPoint x: 358, endPoint y: 71, distance: 73.0
click at [358, 71] on span ""presentation template" | "deck template" | "slide template" | "PowerPoint temp…" at bounding box center [272, 70] width 185 height 13
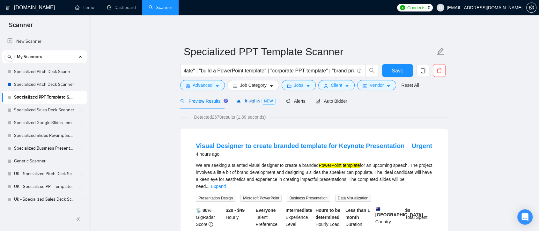
click at [245, 100] on span "Insights NEW" at bounding box center [255, 100] width 39 height 5
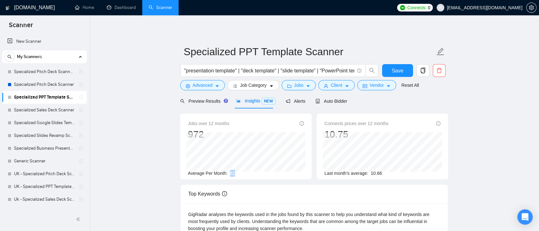
drag, startPoint x: 236, startPoint y: 173, endPoint x: 228, endPoint y: 173, distance: 7.3
click at [228, 173] on div "Average Per Month: 81" at bounding box center [246, 173] width 116 height 7
click at [247, 174] on div "Average Per Month: 81" at bounding box center [246, 173] width 116 height 7
click at [40, 111] on link "Specialized Sales Deck Scanner" at bounding box center [44, 110] width 61 height 13
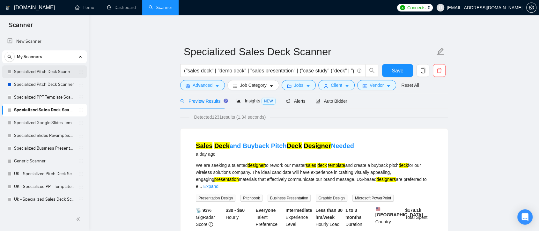
click at [51, 73] on link "Specialized Pitch Deck Scanner created on the call" at bounding box center [44, 71] width 61 height 13
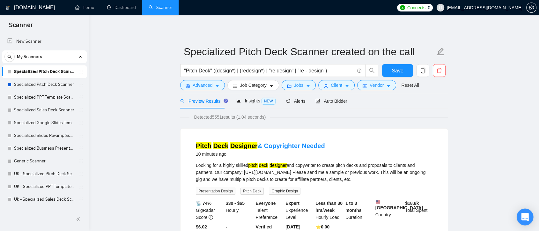
click at [519, 217] on div "Open Intercom Messenger" at bounding box center [524, 217] width 17 height 17
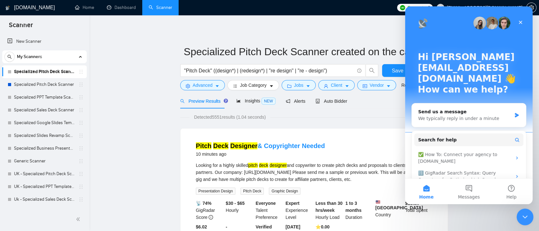
click at [522, 214] on icon "Close Intercom Messenger" at bounding box center [524, 216] width 8 height 8
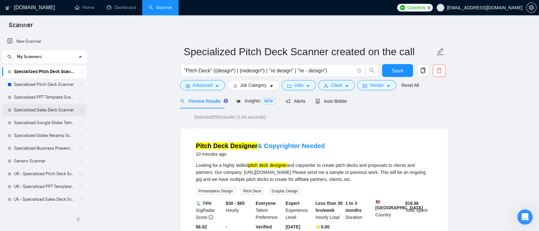
click at [52, 110] on link "Specialized Sales Deck Scanner" at bounding box center [44, 110] width 61 height 13
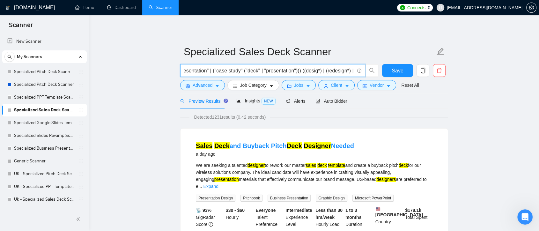
scroll to position [0, 88]
drag, startPoint x: 297, startPoint y: 71, endPoint x: 335, endPoint y: 74, distance: 37.8
click at [336, 74] on input "("sales deck" | "demo deck" | "sales presentation" | ("case study" ("deck" | "p…" at bounding box center [269, 71] width 170 height 8
click at [266, 71] on input "("sales deck" | "demo deck" | "sales presentation" | ("case study" ("deck" | "p…" at bounding box center [269, 71] width 170 height 8
click at [255, 70] on input "("sales deck" | "demo deck" | "sales presentation" | ("case study" ("deck" | "p…" at bounding box center [269, 71] width 170 height 8
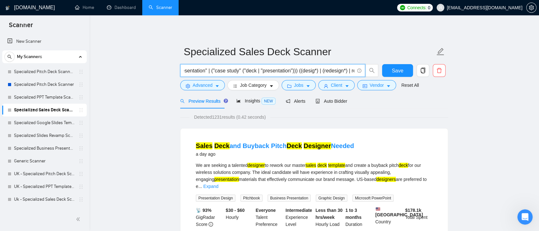
click at [243, 69] on input "("sales deck" | "demo deck" | "sales presentation" | ("case study" ("deck | "pr…" at bounding box center [269, 71] width 170 height 8
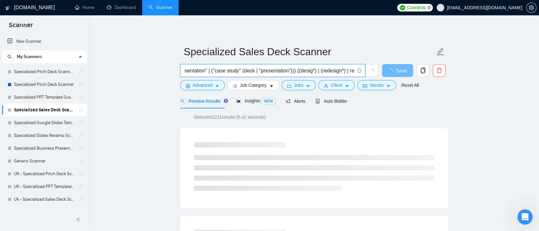
click at [288, 71] on input "("sales deck" | "demo deck" | "sales presentation" | ("case study" (deck | "pre…" at bounding box center [269, 71] width 170 height 8
click at [257, 69] on input "("sales deck" | "demo deck" | "sales presentation" | ("case study" (deck | "pre…" at bounding box center [269, 71] width 170 height 8
click at [306, 71] on input "("sales deck" | "demo deck" | "sales presentation" | ("case study" (deck | pres…" at bounding box center [269, 71] width 170 height 8
drag, startPoint x: 311, startPoint y: 71, endPoint x: 325, endPoint y: 71, distance: 14.4
click at [344, 71] on input "("sales deck" | "demo deck" | "sales presentation" | ("case study" (deck | pres…" at bounding box center [269, 71] width 170 height 8
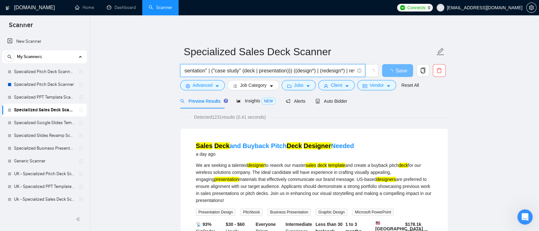
click at [319, 71] on input "("sales deck" | "demo deck" | "sales presentation" | ("case study" (deck | pres…" at bounding box center [269, 71] width 170 height 8
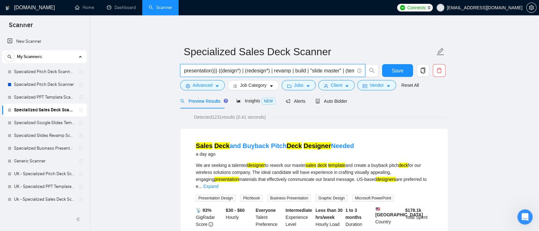
scroll to position [0, 170]
drag, startPoint x: 344, startPoint y: 71, endPoint x: 358, endPoint y: 73, distance: 14.2
click at [358, 73] on span "("sales deck" | "demo deck" | "sales presentation" | ("case study" (deck | pres…" at bounding box center [272, 70] width 185 height 13
type input "("sales deck" | "demo deck" | "sales presentation" | ("case study" (deck | pres…"
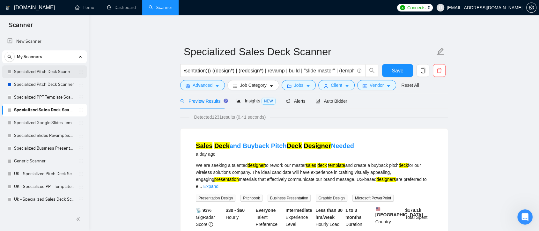
click at [41, 76] on link "Specialized Pitch Deck Scanner created on the call" at bounding box center [44, 71] width 61 height 13
click at [397, 71] on span "Save" at bounding box center [397, 71] width 11 height 8
click at [44, 177] on link "UK - Specialized Pitch Deck Scanner" at bounding box center [44, 173] width 61 height 13
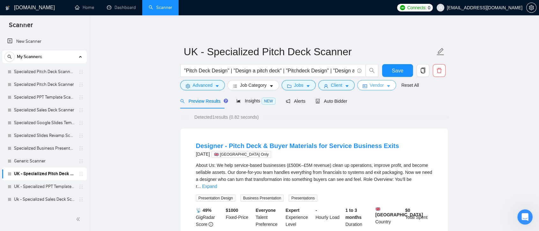
click at [376, 85] on span "Vendor" at bounding box center [377, 85] width 14 height 7
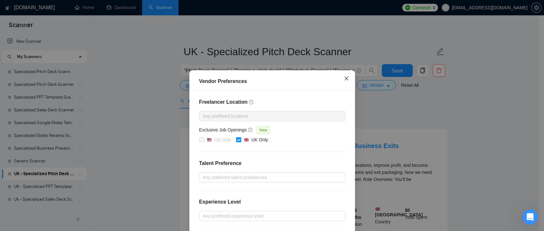
click at [347, 77] on span "Close" at bounding box center [346, 78] width 17 height 17
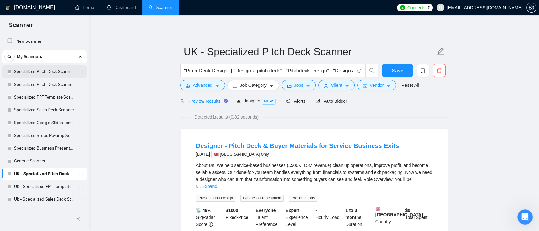
click at [56, 74] on link "Specialized Pitch Deck Scanner created on the call" at bounding box center [44, 71] width 61 height 13
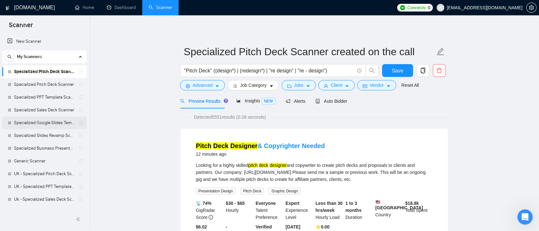
click at [51, 122] on link "Specialized Google Slides Template Scanner" at bounding box center [44, 122] width 61 height 13
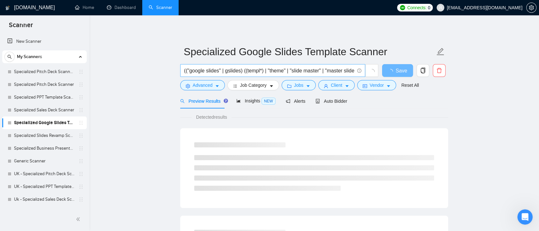
drag, startPoint x: 270, startPoint y: 71, endPoint x: 216, endPoint y: 73, distance: 54.9
click at [329, 69] on input "(("google slides" | gslides) ((templ*) | "theme" | "slide master" | "master sli…" at bounding box center [269, 71] width 170 height 8
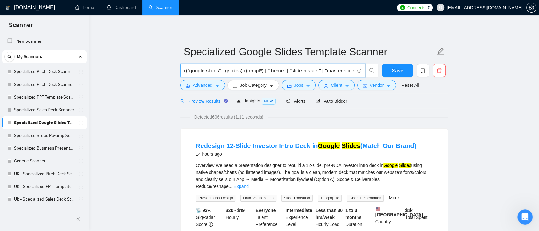
click at [281, 117] on div "Detected 606 results (1.11 seconds)" at bounding box center [314, 117] width 268 height 7
drag, startPoint x: 243, startPoint y: 71, endPoint x: 170, endPoint y: 72, distance: 73.3
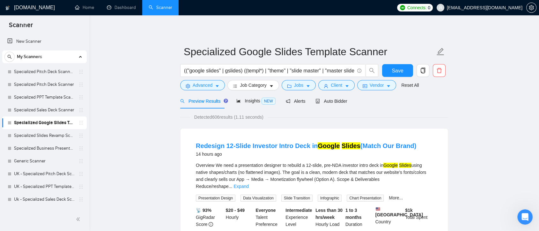
click at [323, 119] on div "Detected 606 results (1.11 seconds)" at bounding box center [314, 117] width 268 height 7
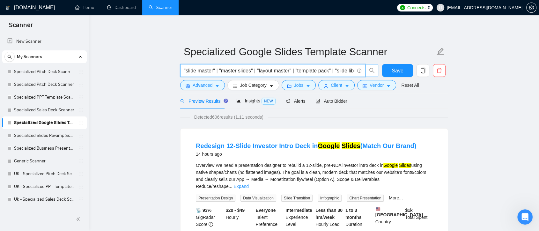
scroll to position [0, 154]
drag, startPoint x: 294, startPoint y: 71, endPoint x: 367, endPoint y: 71, distance: 73.6
click at [367, 71] on span "(("google slides" | gslides) ((templ*) | "theme" | "slide master" | "master sli…" at bounding box center [279, 70] width 198 height 13
click at [266, 72] on input "(("google slides" | gslides) ((templ*) | "theme" | "slide master" | "master sli…" at bounding box center [269, 71] width 170 height 8
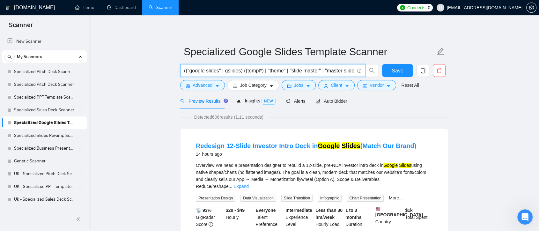
drag, startPoint x: 197, startPoint y: 73, endPoint x: 160, endPoint y: 73, distance: 37.0
click at [421, 73] on icon "copy" at bounding box center [423, 71] width 6 height 6
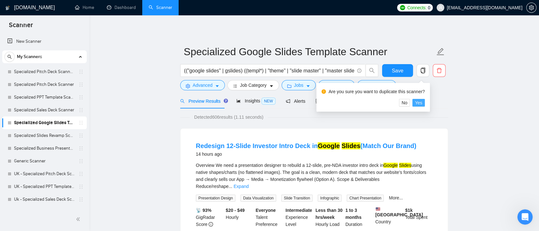
click at [417, 101] on span "Yes" at bounding box center [418, 102] width 7 height 7
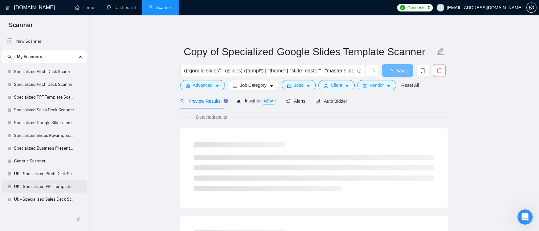
scroll to position [49, 0]
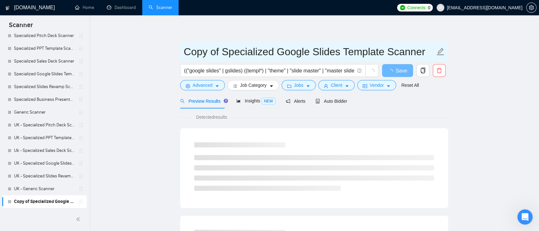
click at [425, 53] on input "Copy of Specialized Google Slides Template Scanner" at bounding box center [309, 52] width 251 height 16
type input "Copy of Specialized Google Slides Template Scanner created on the call"
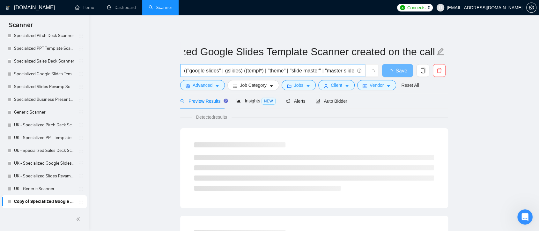
click at [187, 71] on input "(("google slides" | gslides) ((templ*) | "theme" | "slide master" | "master sli…" at bounding box center [269, 71] width 170 height 8
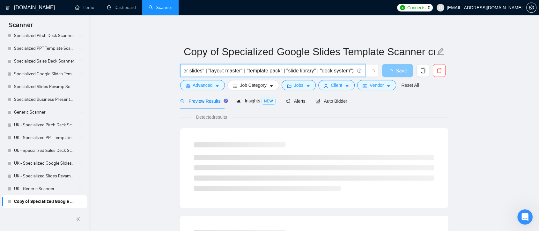
drag, startPoint x: 285, startPoint y: 71, endPoint x: 384, endPoint y: 68, distance: 99.5
click at [384, 68] on div "("google slides" | gslides) ((templ*) | "theme" | "slide master" | "master slid…" at bounding box center [313, 72] width 268 height 16
paste input "(design*) | (redesign*) | "re design" | "re - design""
drag, startPoint x: 199, startPoint y: 70, endPoint x: 167, endPoint y: 72, distance: 31.9
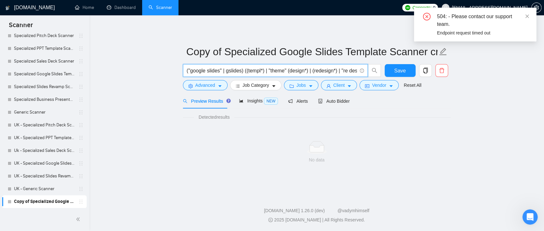
click at [241, 71] on input "("google slides" | gslides) ((templ*) | "theme" (design*) | (redesign*) | "re d…" at bounding box center [272, 71] width 170 height 8
click at [222, 71] on input "("google slides" | gslides) ((templ*) | "theme" (design*) | (redesign*) | "re d…" at bounding box center [272, 71] width 170 height 8
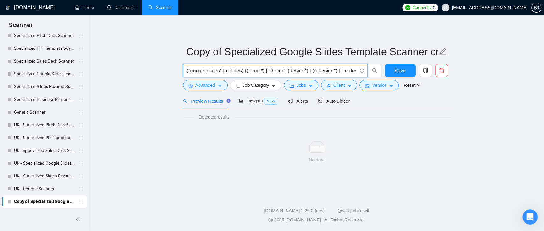
click at [242, 70] on input "("google slides" | gslides) ((templ*) | "theme" (design*) | (redesign*) | "re d…" at bounding box center [272, 71] width 170 height 8
paste input "|"
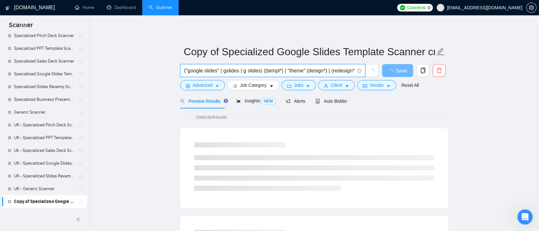
click at [246, 71] on input "("google slides" | gslides | g slides) ((templ*) | "theme" (design*) | (redesig…" at bounding box center [269, 71] width 170 height 8
click at [260, 70] on input "("google slides" | gslides | "g slides) ((templ*) | "theme" (design*) | (redesi…" at bounding box center [269, 71] width 170 height 8
drag, startPoint x: 309, startPoint y: 70, endPoint x: 288, endPoint y: 71, distance: 21.7
click at [288, 71] on input "("google slides" | gslides | "g slides") ((templ*) | "theme" (design*) | (redes…" at bounding box center [269, 71] width 170 height 8
click at [291, 72] on input "("google slides" | gslides | "g slides") ((templ*) | "theme" (design*) | (redes…" at bounding box center [269, 71] width 170 height 8
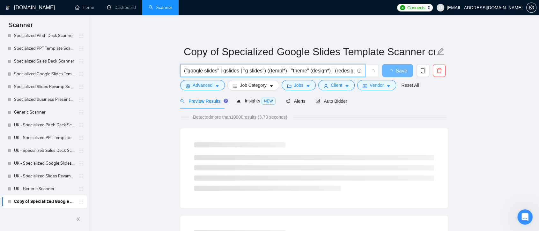
drag, startPoint x: 302, startPoint y: 71, endPoint x: 308, endPoint y: 71, distance: 6.1
click at [308, 71] on input "("google slides" | gslides | "g slides") ((templ*) | "theme" (design*) | (redes…" at bounding box center [269, 71] width 170 height 8
drag, startPoint x: 300, startPoint y: 70, endPoint x: 364, endPoint y: 76, distance: 64.3
click at [364, 76] on span "("google slides" | gslides | "g slides") ((templ*) | (design*) | (redesign*) | …" at bounding box center [272, 70] width 185 height 13
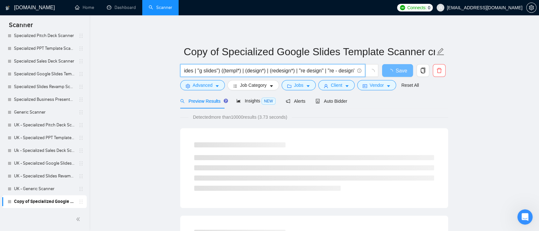
click at [354, 70] on input "("google slides" | gslides | "g slides") ((templ*) | (design*) | (redesign*) | …" at bounding box center [269, 71] width 170 height 8
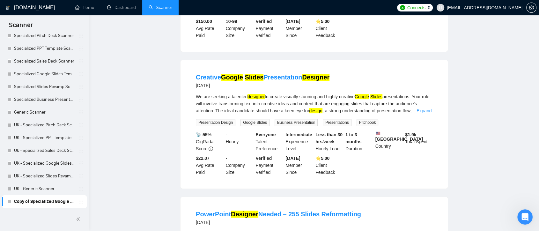
scroll to position [0, 0]
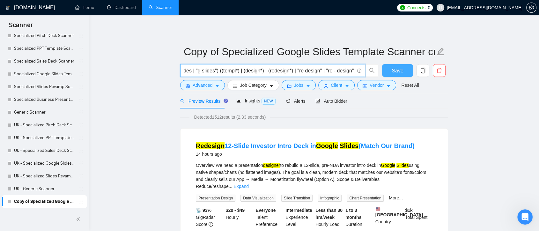
type input "("google slides" | gslides | "g slides") ((templ*) | (design*) | (redesign*) | …"
click at [402, 72] on span "Save" at bounding box center [397, 71] width 11 height 8
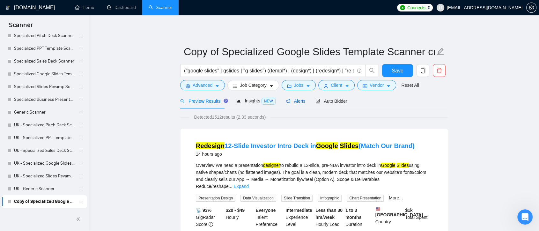
click at [289, 102] on span "Alerts" at bounding box center [296, 101] width 20 height 5
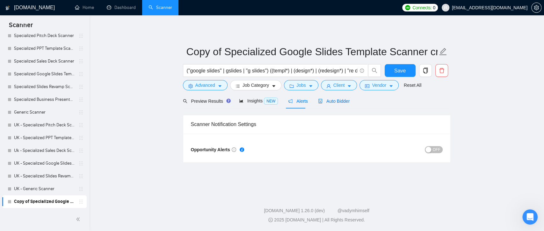
click at [334, 103] on span "Auto Bidder" at bounding box center [334, 101] width 32 height 5
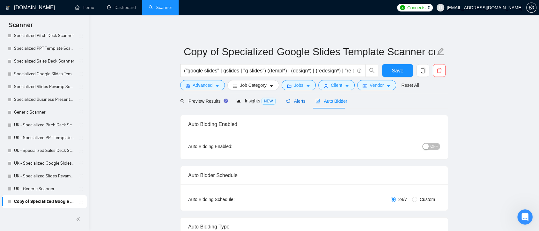
click at [289, 100] on span "Alerts" at bounding box center [296, 101] width 20 height 5
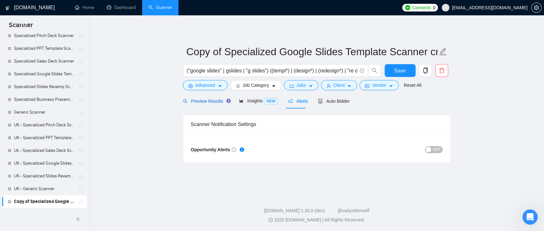
click at [209, 99] on span "Preview Results" at bounding box center [206, 101] width 46 height 5
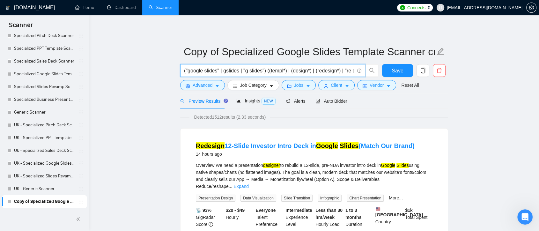
scroll to position [0, 48]
drag, startPoint x: 276, startPoint y: 71, endPoint x: 358, endPoint y: 76, distance: 81.7
click at [358, 76] on span "("google slides" | gslides | "g slides") ((templ*) | (design*) | (redesign*) | …" at bounding box center [272, 70] width 185 height 13
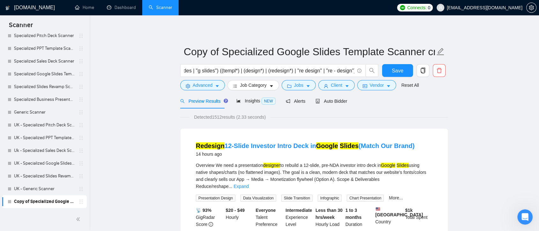
click at [443, 115] on div "Detected 1512 results (2.33 seconds)" at bounding box center [314, 117] width 268 height 7
click at [254, 100] on span "Insights NEW" at bounding box center [255, 100] width 39 height 5
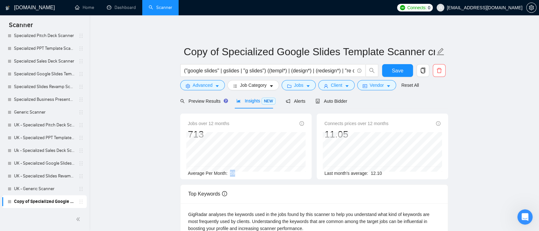
drag, startPoint x: 234, startPoint y: 174, endPoint x: 227, endPoint y: 173, distance: 7.4
click at [227, 173] on div "Average Per Month: 59" at bounding box center [246, 173] width 116 height 7
click at [205, 103] on span "Preview Results" at bounding box center [203, 101] width 46 height 5
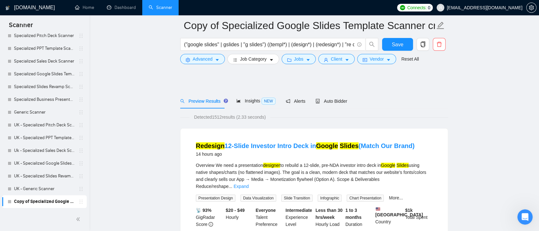
scroll to position [71, 0]
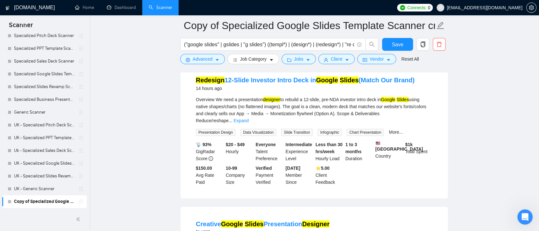
click at [425, 107] on div "Overview We need a presentation designer to rebuild a 12-slide, pre-NDA investo…" at bounding box center [314, 110] width 237 height 28
click at [426, 118] on div "Overview We need a presentation designer to rebuild a 12-slide, pre-NDA investo…" at bounding box center [314, 116] width 237 height 40
click at [248, 118] on link "Expand" at bounding box center [240, 120] width 15 height 5
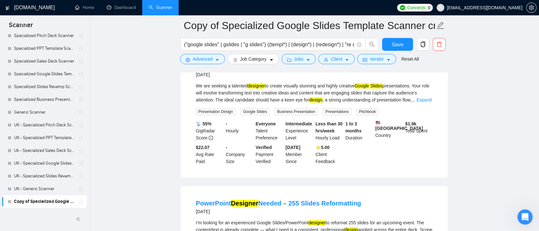
scroll to position [354, 0]
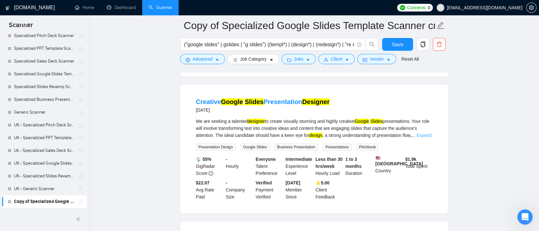
click at [427, 134] on link "Expand" at bounding box center [423, 135] width 15 height 5
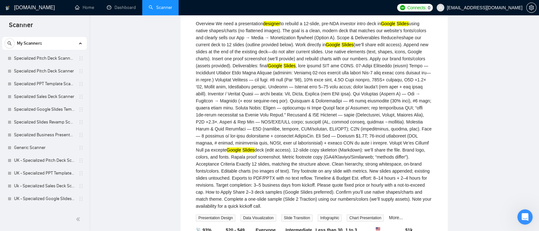
scroll to position [0, 0]
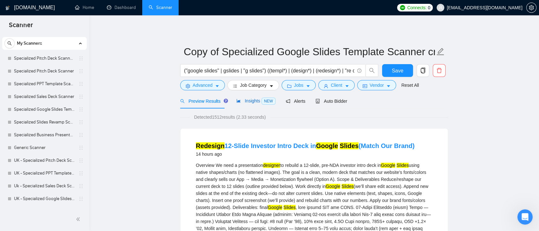
click at [248, 104] on div "Insights NEW" at bounding box center [255, 100] width 39 height 7
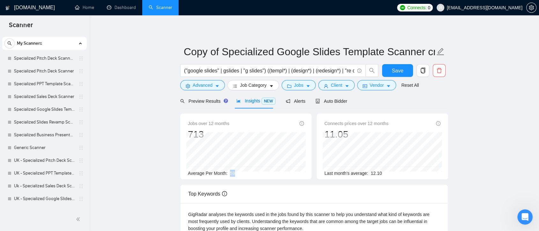
drag, startPoint x: 233, startPoint y: 175, endPoint x: 229, endPoint y: 172, distance: 5.6
click at [229, 172] on div "Average Per Month: 59" at bounding box center [246, 173] width 116 height 7
click at [249, 171] on div "Average Per Month: 59" at bounding box center [246, 173] width 116 height 7
click at [303, 83] on button "Jobs" at bounding box center [299, 85] width 34 height 10
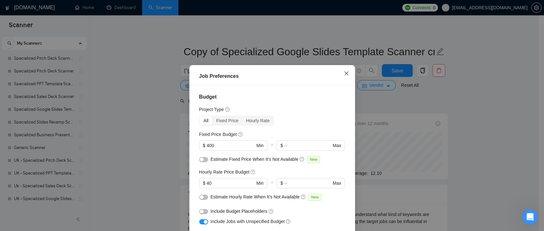
click at [344, 74] on icon "close" at bounding box center [346, 73] width 5 height 5
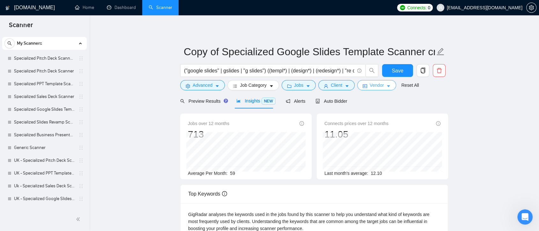
click at [380, 88] on span "Vendor" at bounding box center [377, 85] width 14 height 7
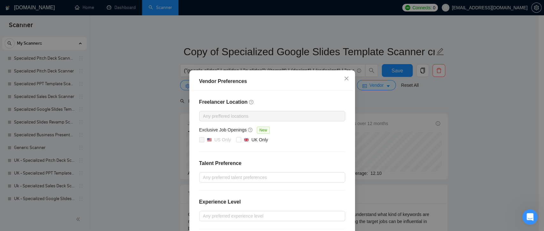
click at [463, 108] on div "Vendor Preferences Freelancer Location Any preffered locations Exclusive Job Op…" at bounding box center [272, 115] width 544 height 231
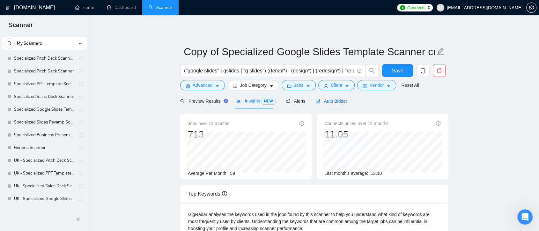
click at [328, 101] on span "Auto Bidder" at bounding box center [331, 101] width 32 height 5
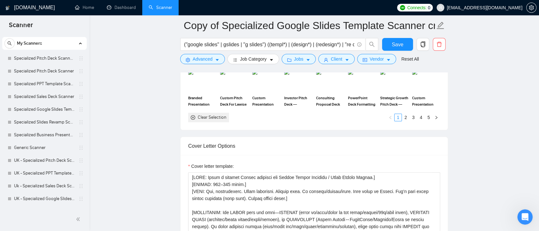
scroll to position [744, 0]
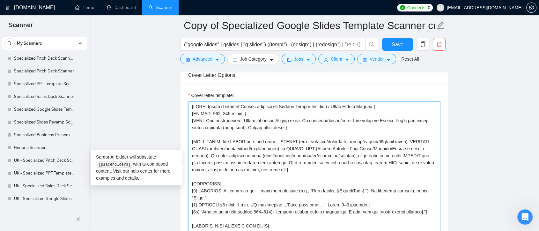
drag, startPoint x: 321, startPoint y: 106, endPoint x: 190, endPoint y: 104, distance: 131.1
click at [190, 104] on textarea "Cover letter template:" at bounding box center [314, 172] width 252 height 143
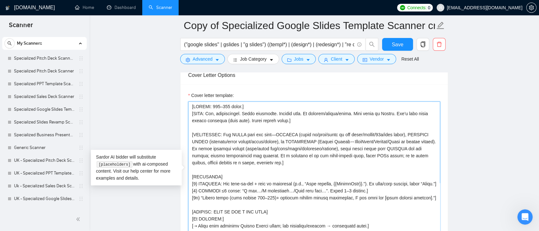
scroll to position [35, 0]
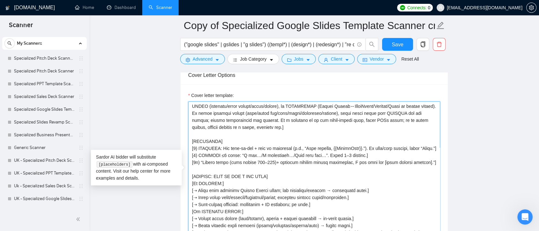
click at [198, 147] on textarea "Cover letter template:" at bounding box center [314, 172] width 252 height 143
click at [197, 160] on textarea "Cover letter template:" at bounding box center [314, 172] width 252 height 143
click at [200, 167] on textarea "Cover letter template:" at bounding box center [314, 172] width 252 height 143
drag, startPoint x: 362, startPoint y: 159, endPoint x: 186, endPoint y: 161, distance: 176.0
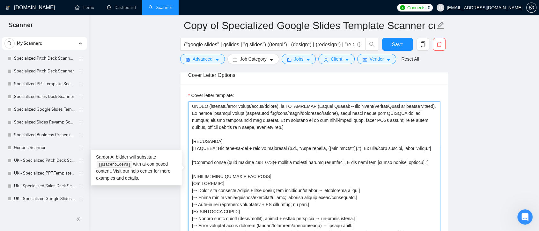
type textarea "[LOREMI: 599–609 dolor.] [SITA: Con, adipiscingel. Seddo eiusmodte. Incidid utl…"
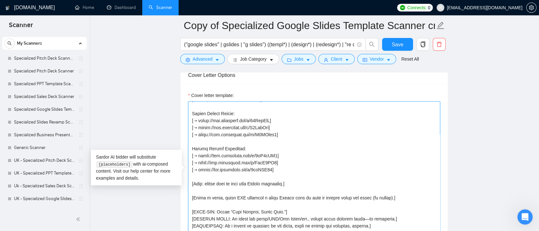
scroll to position [779, 0]
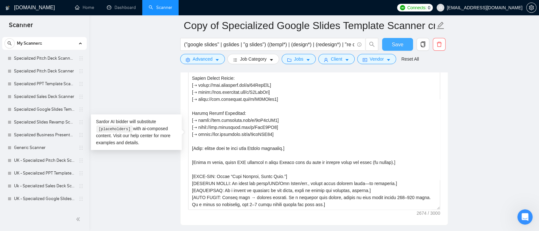
click at [396, 42] on span "Save" at bounding box center [397, 44] width 11 height 8
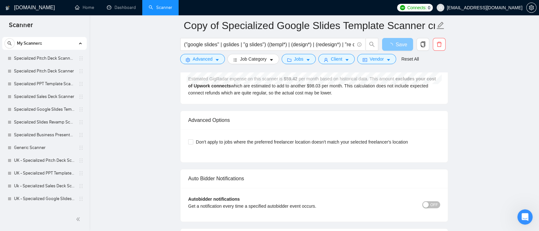
scroll to position [1204, 0]
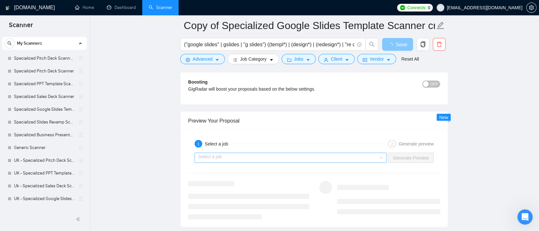
click at [380, 155] on div "Select a job" at bounding box center [290, 157] width 192 height 10
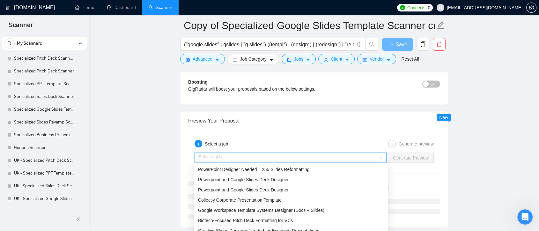
scroll to position [1240, 0]
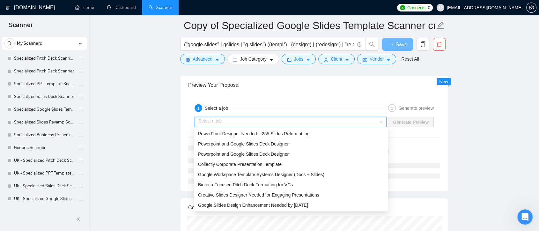
click at [254, 162] on span "Collectly Corporate Presentation Template" at bounding box center [240, 164] width 84 height 5
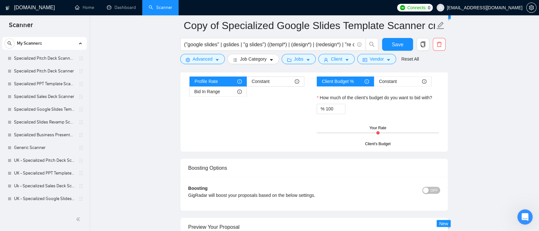
scroll to position [1204, 0]
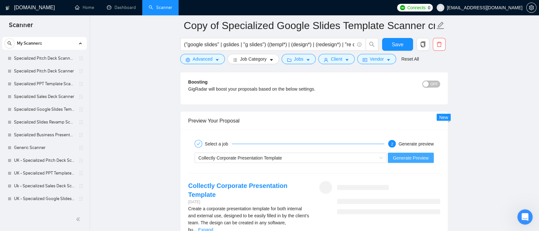
click at [415, 155] on span "Generate Preview" at bounding box center [411, 157] width 36 height 7
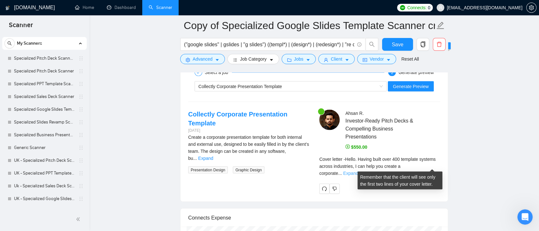
click at [358, 171] on link "Expand" at bounding box center [350, 173] width 15 height 5
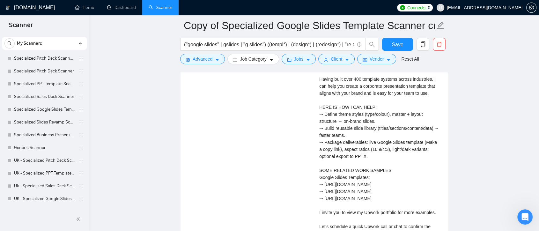
scroll to position [1452, 0]
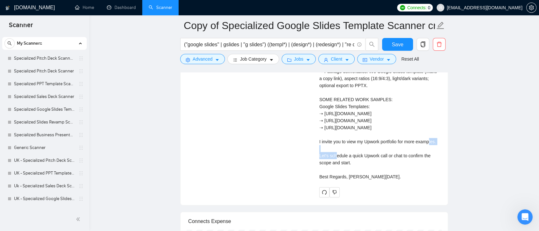
drag, startPoint x: 320, startPoint y: 142, endPoint x: 348, endPoint y: 143, distance: 28.4
click at [348, 143] on div "Cover letter Hello. Having built over 400 template systems across industries, I…" at bounding box center [379, 82] width 121 height 196
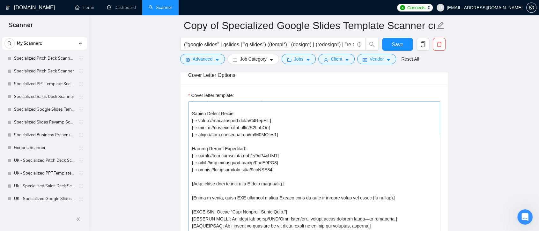
scroll to position [815, 0]
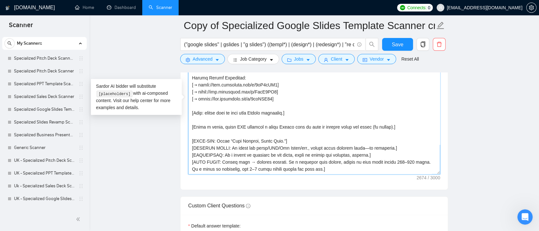
drag, startPoint x: 193, startPoint y: 112, endPoint x: 231, endPoint y: 113, distance: 38.6
click at [231, 113] on textarea "Cover letter template:" at bounding box center [314, 102] width 252 height 143
click at [219, 113] on textarea "Cover letter template:" at bounding box center [314, 102] width 252 height 143
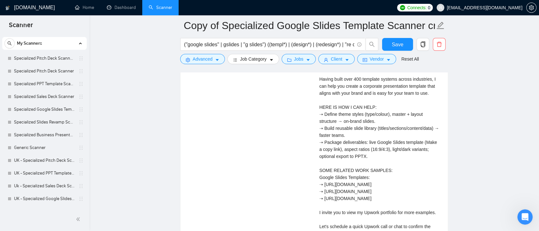
scroll to position [1452, 0]
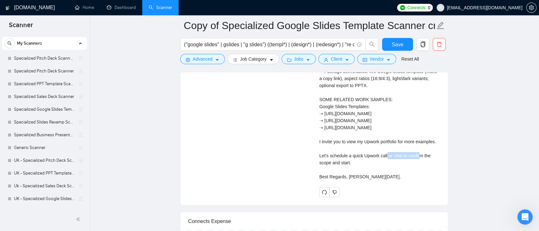
drag, startPoint x: 419, startPoint y: 139, endPoint x: 399, endPoint y: 137, distance: 20.5
click at [399, 137] on div "[PERSON_NAME] Investor-Ready Pitch Decks & Compelling Business Presentations $5…" at bounding box center [379, 65] width 131 height 264
copy div "for more examples."
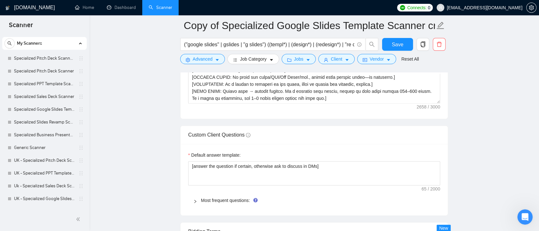
scroll to position [779, 0]
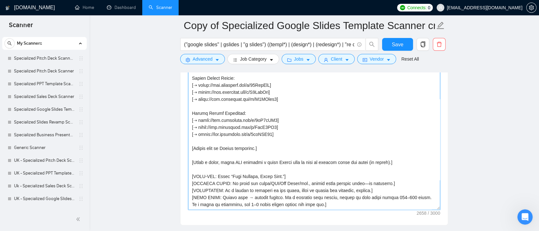
click at [258, 147] on textarea "Cover letter template:" at bounding box center [314, 137] width 252 height 143
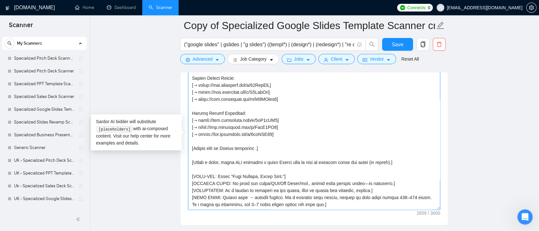
paste textarea "for more examples."
click at [301, 146] on textarea "Cover letter template:" at bounding box center [314, 137] width 252 height 143
click at [194, 147] on textarea "Cover letter template:" at bounding box center [314, 137] width 252 height 143
click at [193, 155] on textarea "Cover letter template:" at bounding box center [314, 137] width 252 height 143
type textarea "[LOREMI: 599–609 dolor.] [SITA: Con, adipiscingel. Seddo eiusmodte. Incidid utl…"
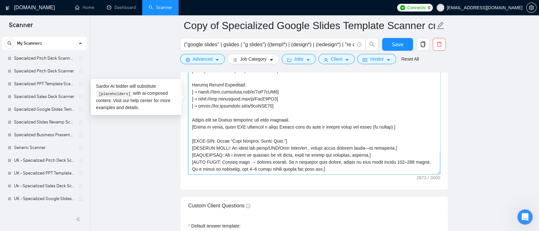
scroll to position [992, 0]
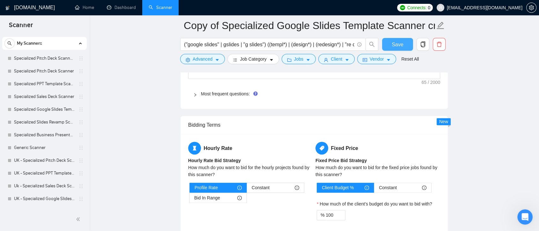
click at [393, 43] on span "Save" at bounding box center [397, 44] width 11 height 8
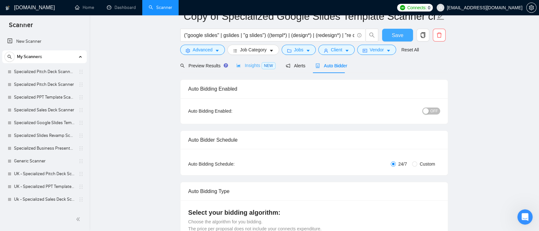
scroll to position [0, 0]
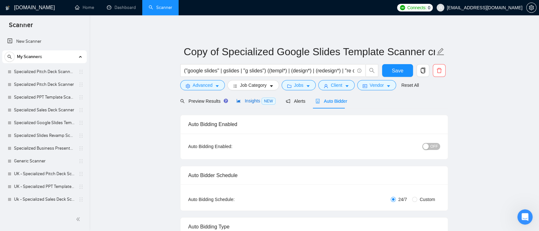
click at [253, 99] on span "Insights NEW" at bounding box center [255, 100] width 39 height 5
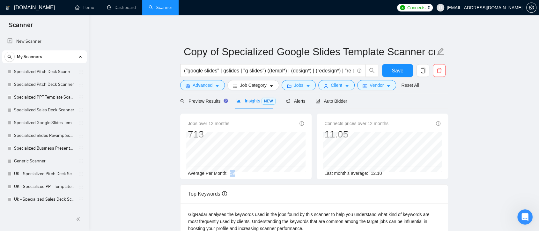
drag, startPoint x: 230, startPoint y: 173, endPoint x: 246, endPoint y: 174, distance: 16.9
click at [246, 174] on div "Average Per Month: 59" at bounding box center [246, 173] width 116 height 7
click at [245, 173] on div "Average Per Month: 59" at bounding box center [246, 173] width 116 height 7
click at [40, 175] on link "UK - Specialized Pitch Deck Scanner" at bounding box center [44, 173] width 61 height 13
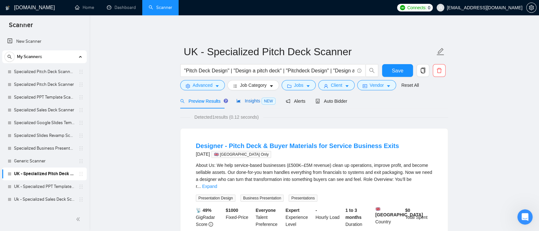
click at [248, 100] on span "Insights NEW" at bounding box center [255, 100] width 39 height 5
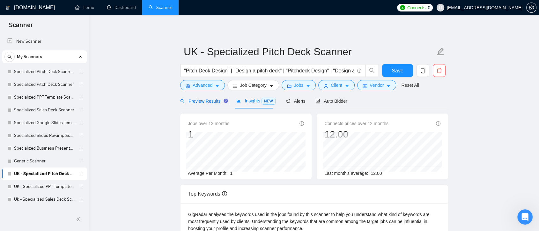
click at [207, 102] on span "Preview Results" at bounding box center [203, 101] width 46 height 5
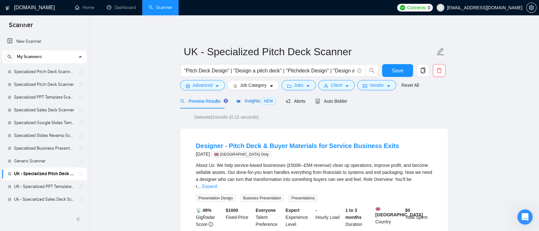
click at [247, 101] on span "Insights NEW" at bounding box center [255, 100] width 39 height 5
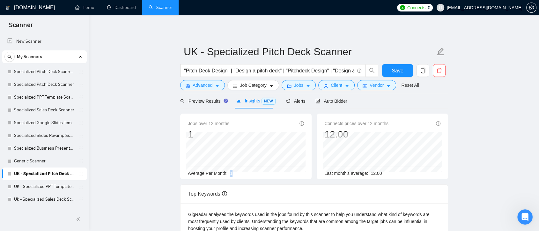
drag, startPoint x: 232, startPoint y: 173, endPoint x: 228, endPoint y: 172, distance: 4.9
click at [228, 172] on div "Average Per Month: 1" at bounding box center [246, 173] width 116 height 7
click at [51, 188] on link "UK - Specialized PPT Template Scanner" at bounding box center [44, 186] width 61 height 13
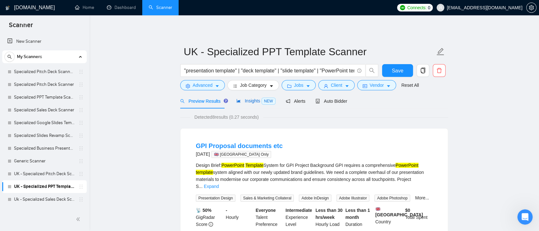
click at [253, 99] on span "Insights NEW" at bounding box center [255, 100] width 39 height 5
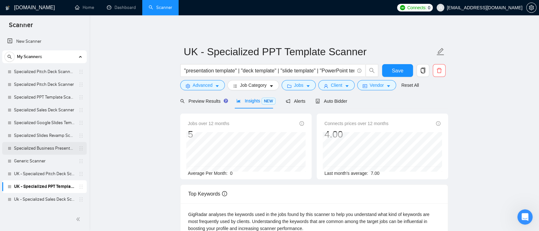
click at [47, 147] on link "Specialized Business Presentation" at bounding box center [44, 148] width 61 height 13
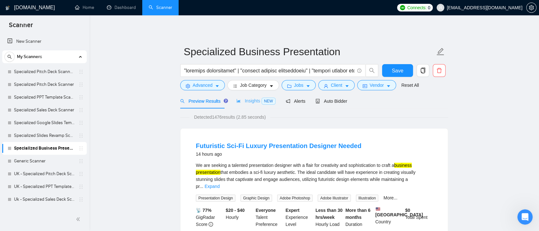
click at [251, 105] on div "Insights NEW" at bounding box center [255, 100] width 39 height 15
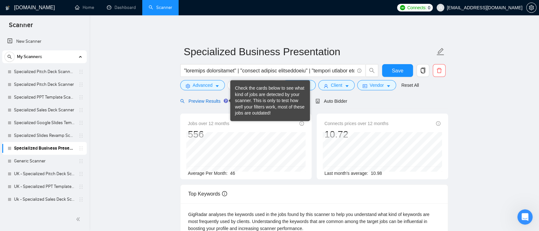
click at [207, 101] on span "Preview Results" at bounding box center [203, 101] width 46 height 5
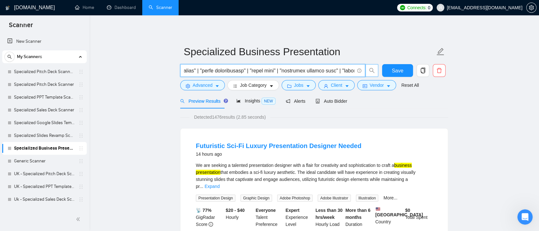
scroll to position [0, 2130]
drag, startPoint x: 258, startPoint y: 70, endPoint x: 369, endPoint y: 73, distance: 111.3
click at [369, 73] on span at bounding box center [279, 70] width 198 height 13
click at [311, 71] on input "text" at bounding box center [269, 71] width 170 height 8
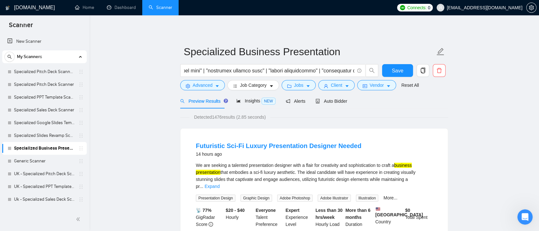
click at [390, 116] on div "Detected 1476 results (2.85 seconds)" at bounding box center [314, 117] width 268 height 7
click at [522, 213] on icon "Open Intercom Messenger" at bounding box center [524, 216] width 11 height 11
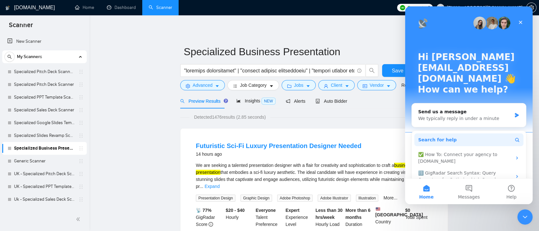
click at [468, 133] on button "Search for help" at bounding box center [468, 139] width 109 height 13
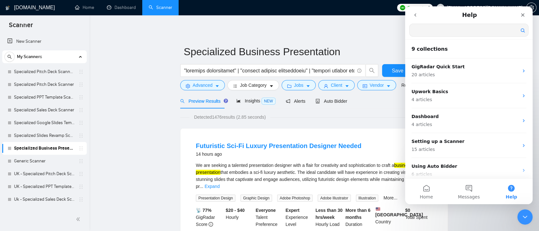
click at [443, 31] on input "Search for help" at bounding box center [468, 30] width 119 height 12
type input "syntax"
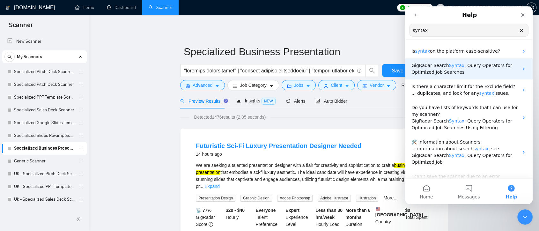
click at [456, 72] on span ": Query Operators for Optimized Job Searches" at bounding box center [461, 69] width 101 height 12
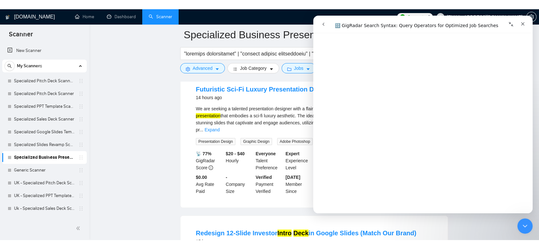
scroll to position [673, 0]
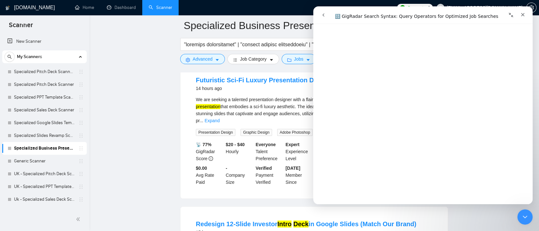
click at [520, 211] on div "Close Intercom Messenger" at bounding box center [523, 215] width 15 height 15
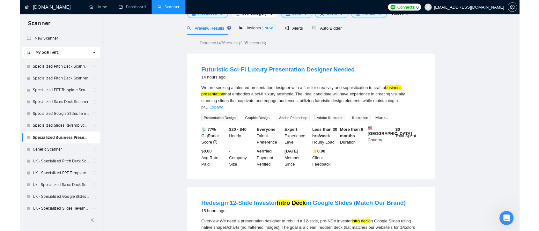
scroll to position [0, 0]
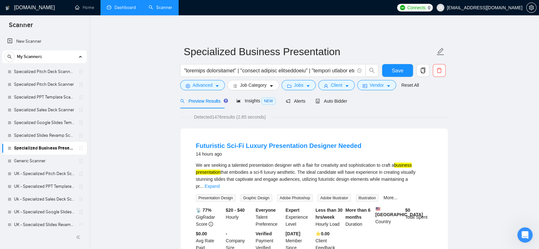
click at [130, 7] on link "Dashboard" at bounding box center [121, 7] width 29 height 5
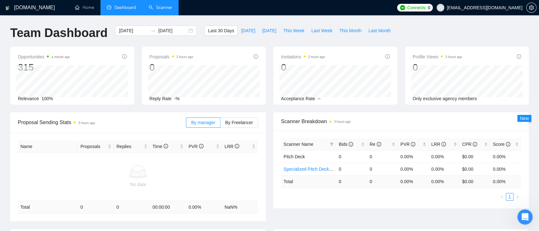
click at [162, 10] on link "Scanner" at bounding box center [161, 7] width 24 height 5
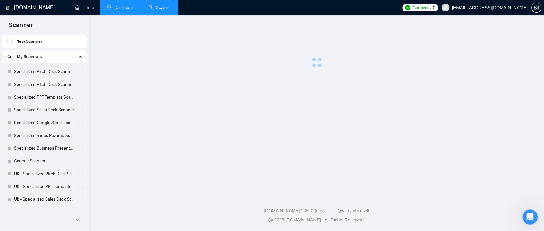
click at [502, 152] on main at bounding box center [316, 104] width 435 height 156
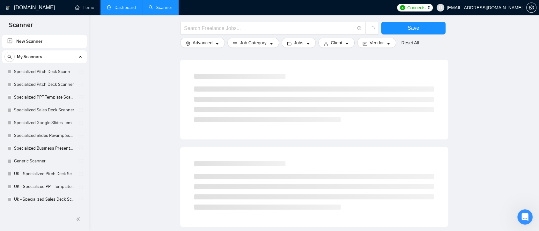
scroll to position [66, 0]
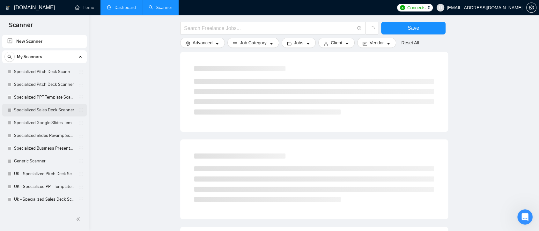
click at [66, 113] on link "Specialized Sales Deck Scanner" at bounding box center [44, 110] width 61 height 13
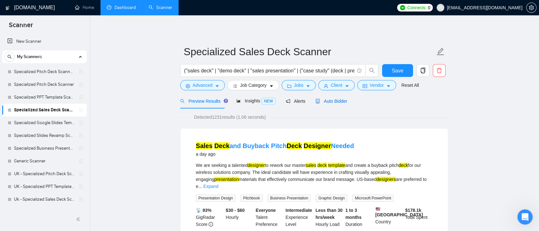
click at [329, 98] on div "Auto Bidder" at bounding box center [331, 101] width 32 height 7
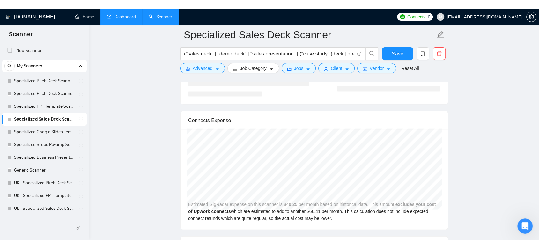
scroll to position [1331, 0]
